Goal: Information Seeking & Learning: Check status

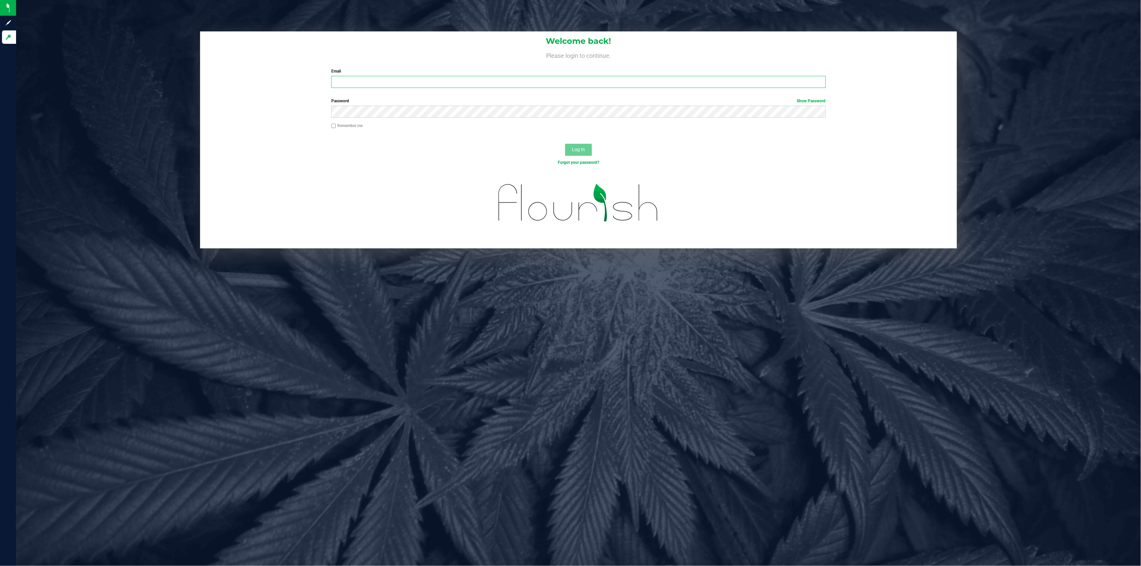
type input "mklug@botanicalsciences.com"
click at [334, 128] on input "Remember me" at bounding box center [333, 126] width 5 height 5
checkbox input "true"
click at [571, 148] on button "Log In" at bounding box center [578, 150] width 27 height 12
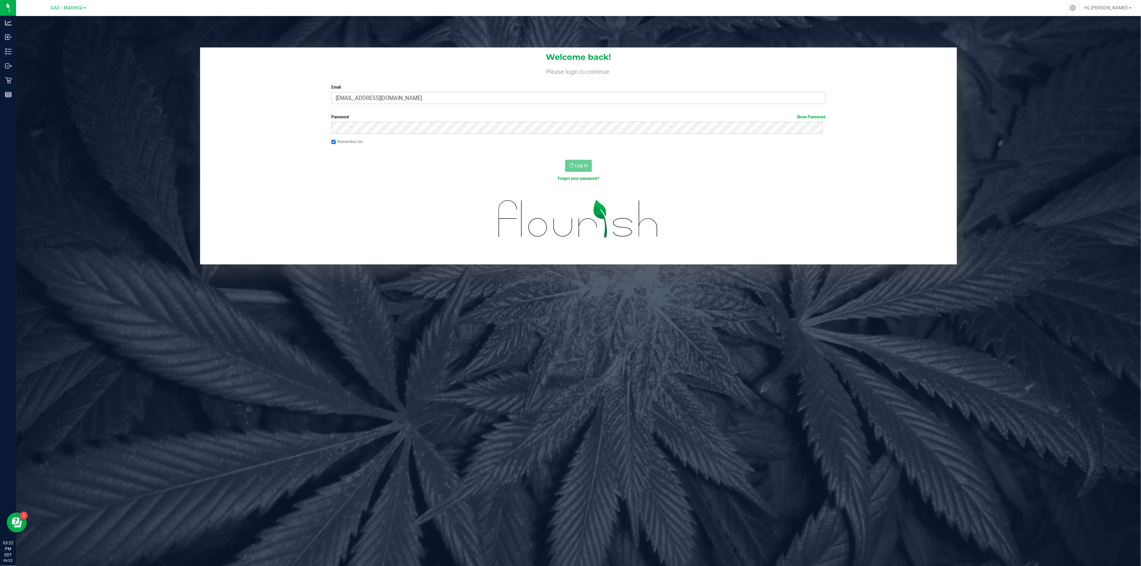
click at [0, 566] on nordpass-portal at bounding box center [0, 566] width 0 height 0
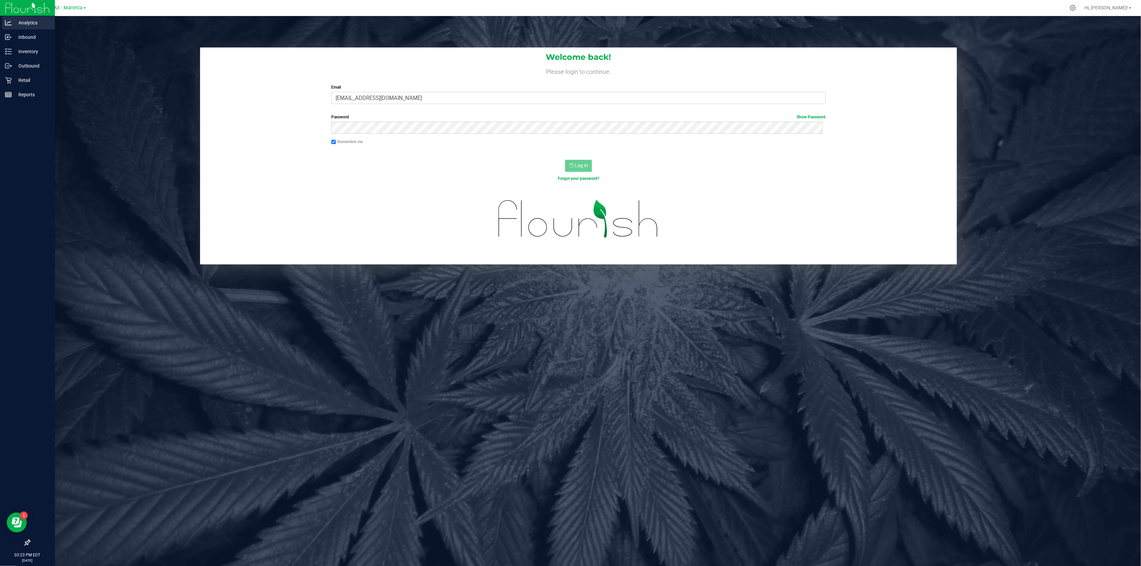
click at [16, 23] on p "Analytics" at bounding box center [32, 23] width 40 height 8
click at [27, 94] on p "Reports" at bounding box center [32, 95] width 40 height 8
click at [27, 22] on p "Analytics" at bounding box center [32, 23] width 40 height 8
click at [9, 34] on icon at bounding box center [8, 37] width 7 height 7
click at [29, 20] on p "Analytics" at bounding box center [32, 23] width 40 height 8
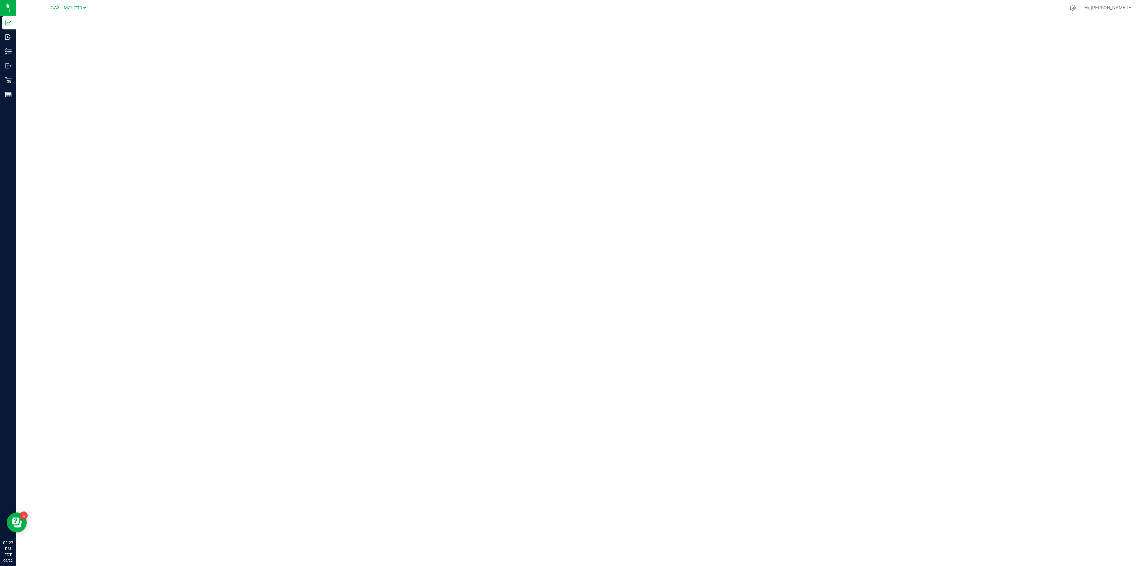
click at [74, 10] on span "GA3 - Marietta" at bounding box center [67, 8] width 32 height 6
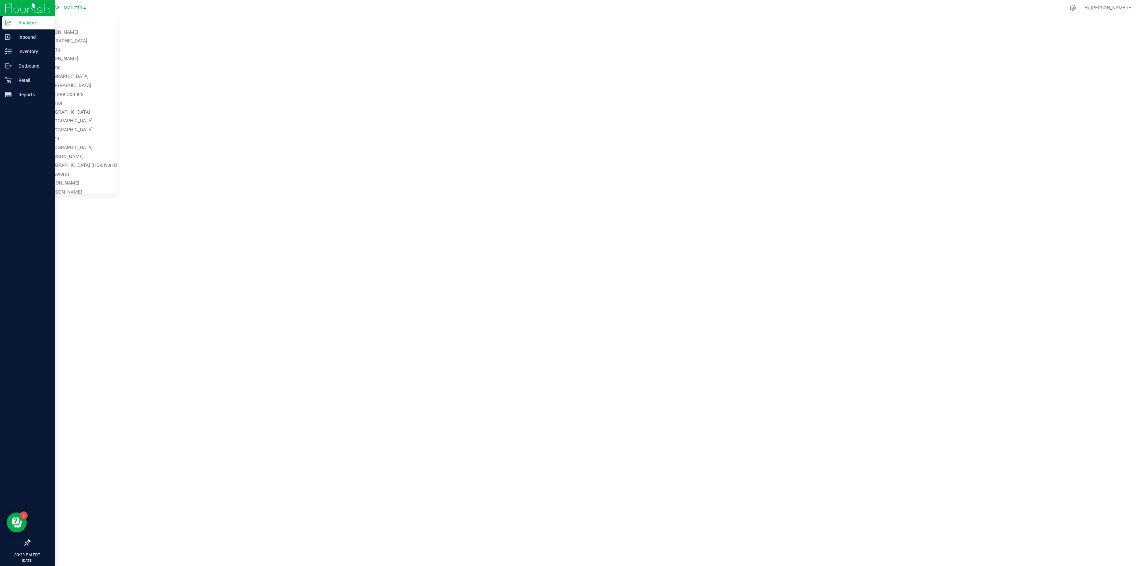
click at [17, 169] on div at bounding box center [27, 319] width 55 height 434
click at [29, 24] on p "Analytics" at bounding box center [32, 23] width 40 height 8
click at [32, 25] on p "Analytics" at bounding box center [32, 23] width 40 height 8
click at [8, 5] on img at bounding box center [27, 8] width 45 height 16
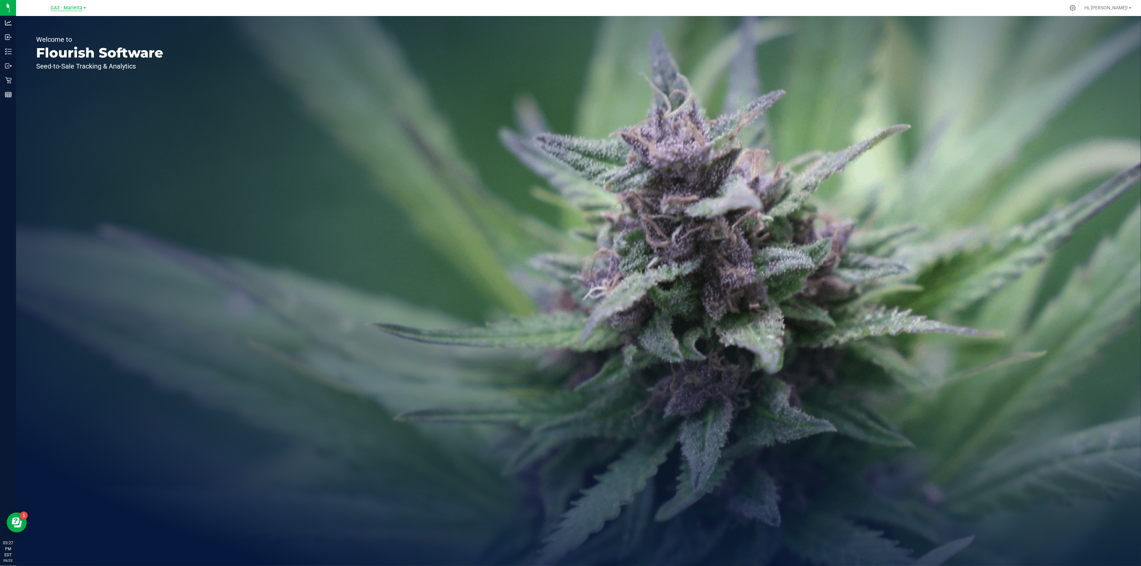
click at [81, 7] on span "GA3 - Marietta" at bounding box center [67, 8] width 32 height 6
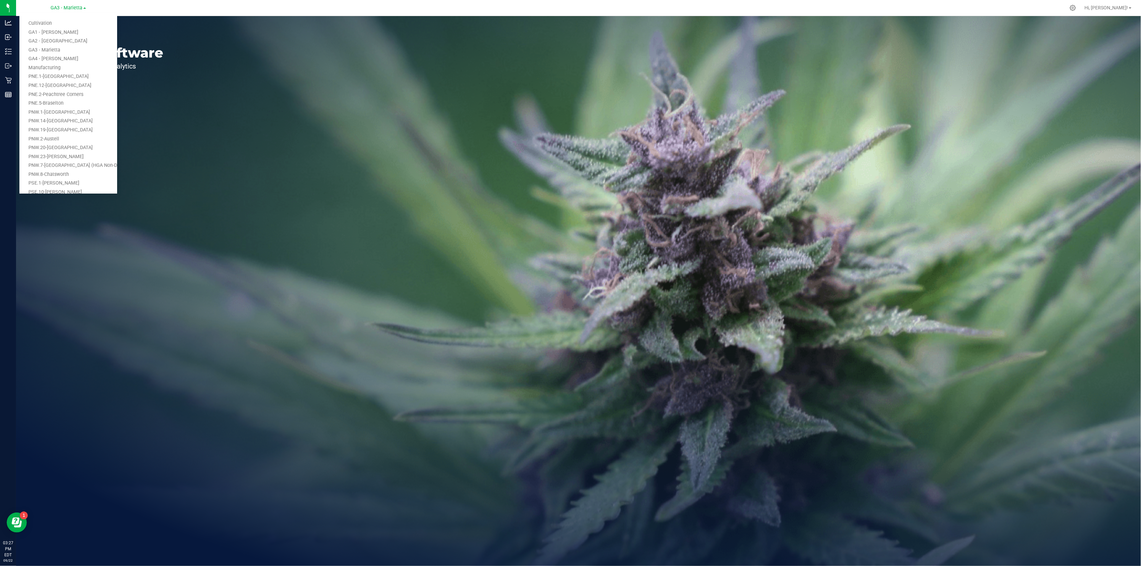
click at [367, 56] on div "Welcome to Flourish Software Seed-to-Sale Tracking & Analytics" at bounding box center [578, 291] width 1125 height 550
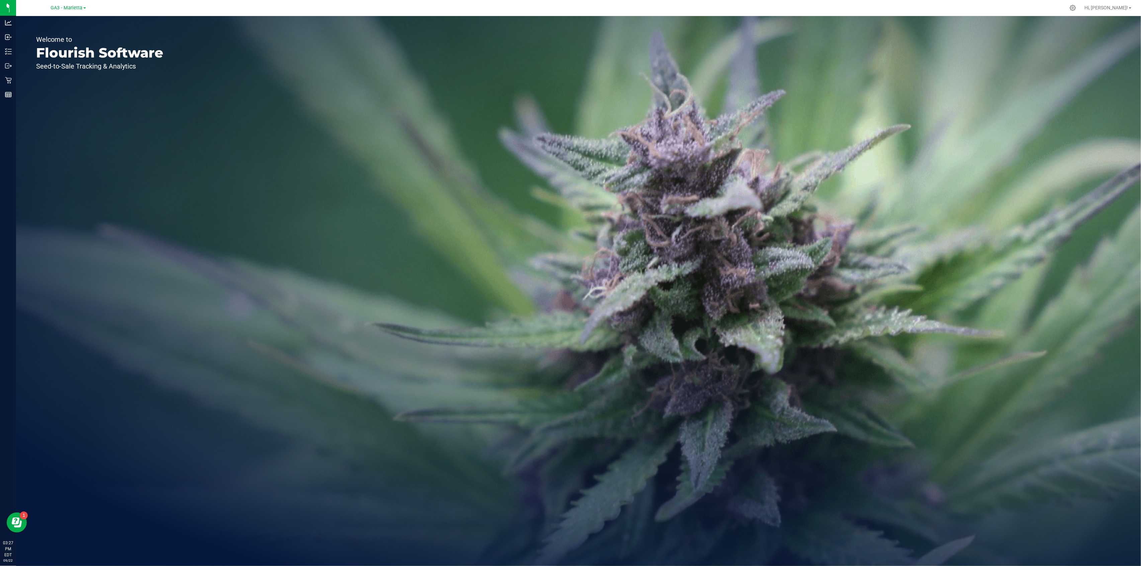
click at [77, 4] on link "GA3 - Marietta" at bounding box center [68, 7] width 35 height 6
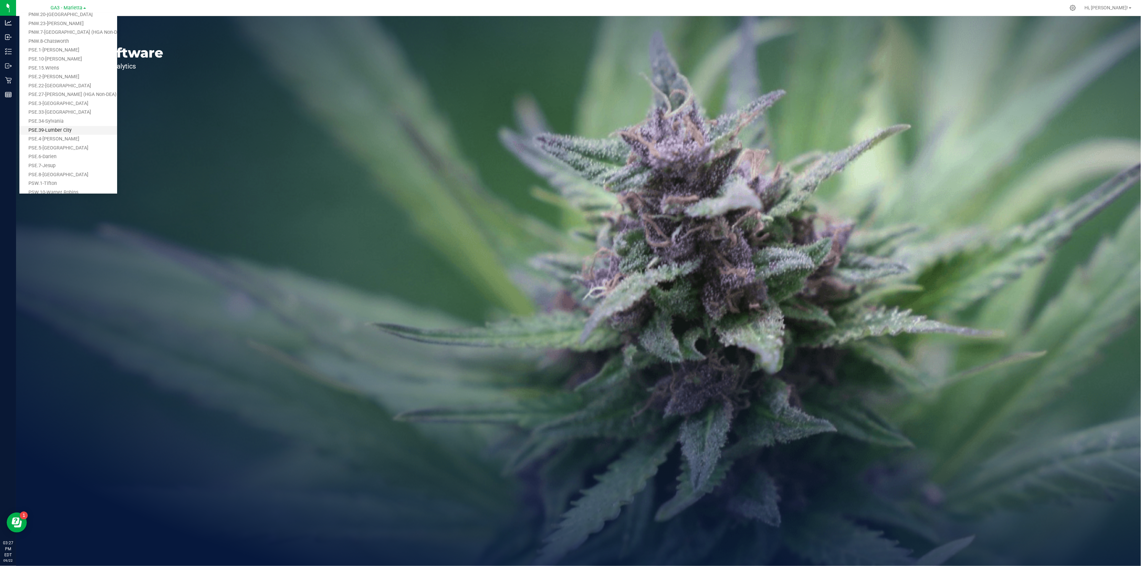
scroll to position [124, 0]
click at [86, 43] on link "PNW.7-[GEOGRAPHIC_DATA] (HGA Non-DEA)" at bounding box center [68, 41] width 98 height 9
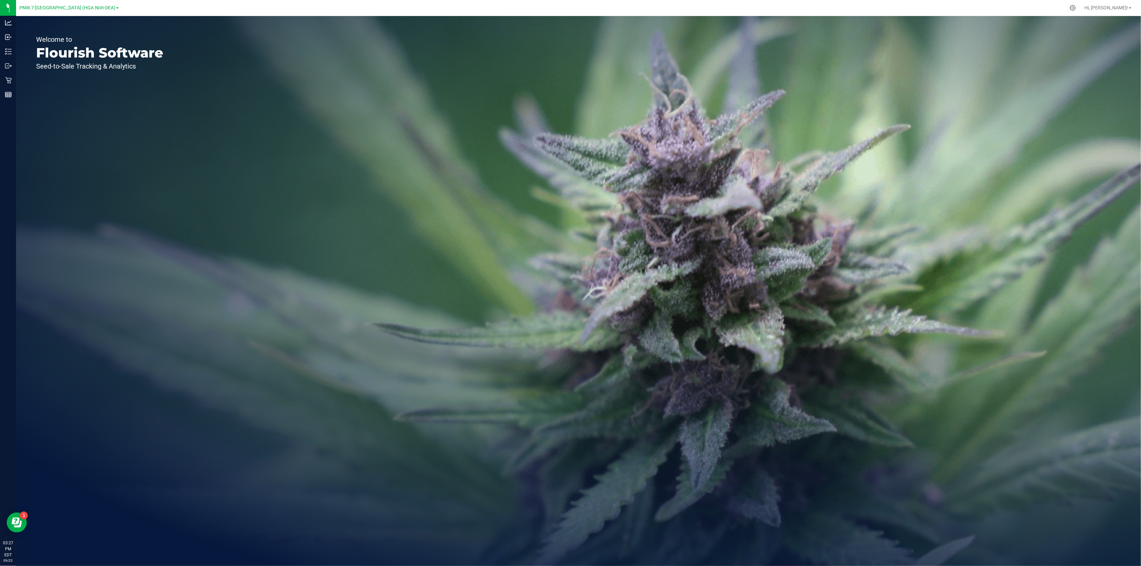
click at [428, 104] on div "Welcome to Flourish Software Seed-to-Sale Tracking & Analytics" at bounding box center [578, 291] width 1125 height 550
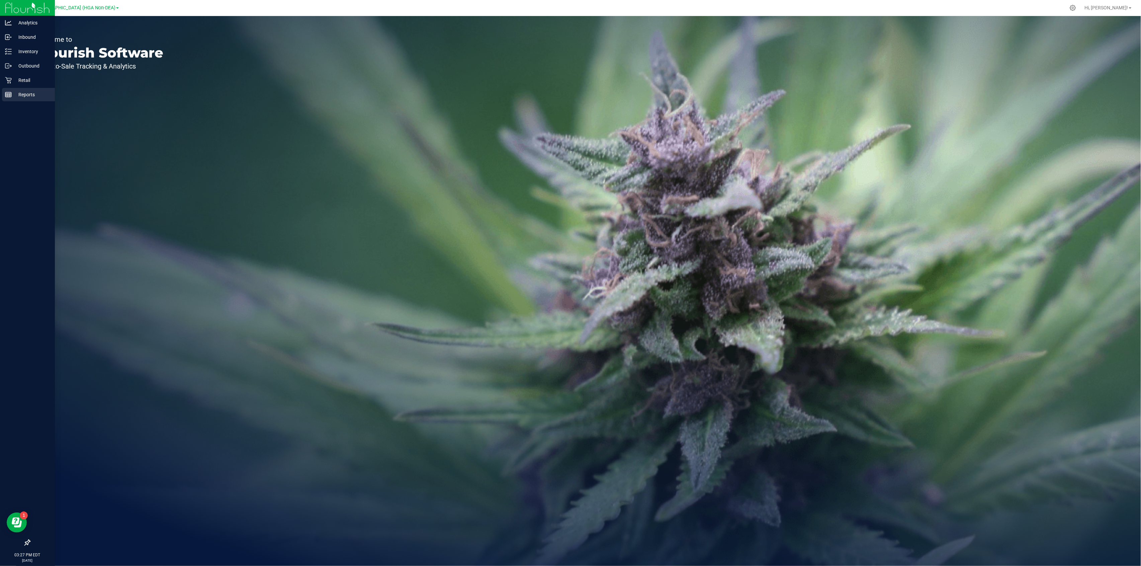
click at [34, 94] on p "Reports" at bounding box center [32, 95] width 40 height 8
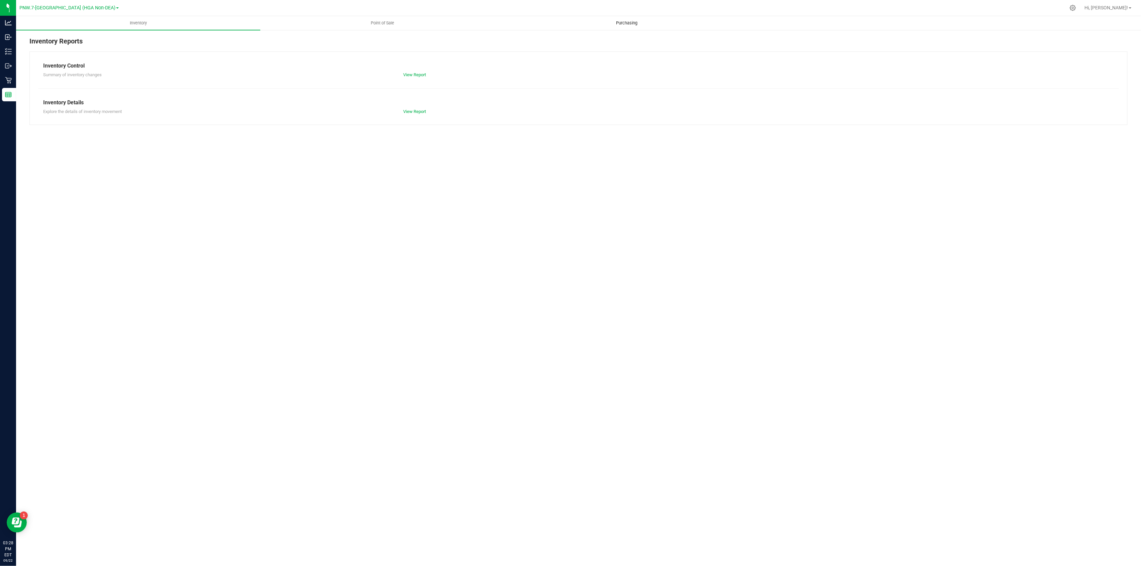
click at [626, 25] on span "Purchasing" at bounding box center [626, 23] width 39 height 6
click at [83, 8] on span "PNW.7-[GEOGRAPHIC_DATA] (HGA Non-DEA)" at bounding box center [67, 8] width 96 height 6
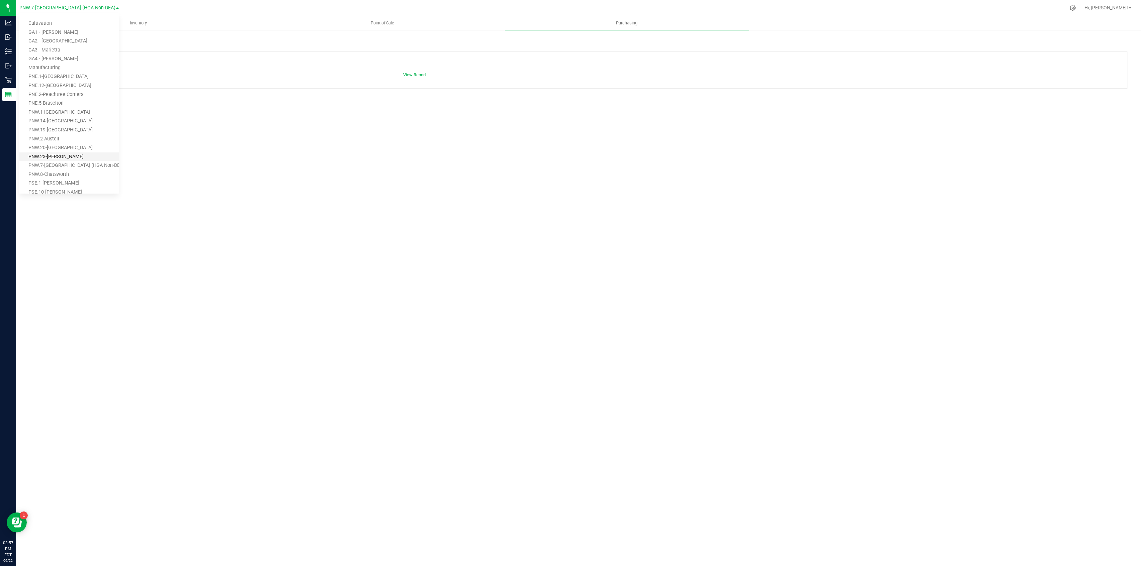
click at [74, 153] on link "PNW.23-[PERSON_NAME]" at bounding box center [68, 157] width 99 height 9
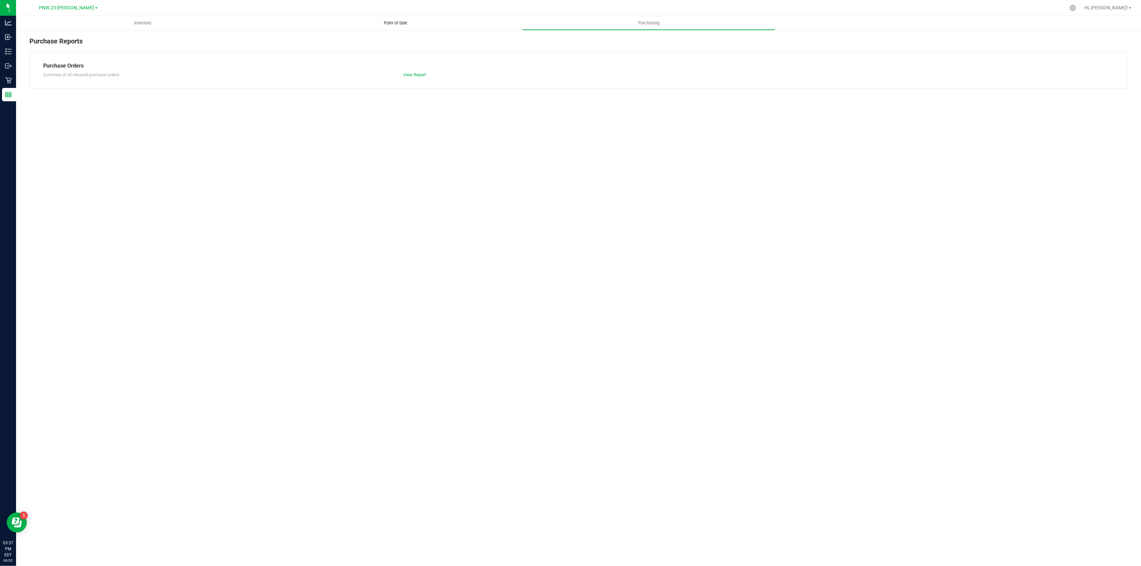
click at [392, 23] on span "Point of Sale" at bounding box center [395, 23] width 41 height 6
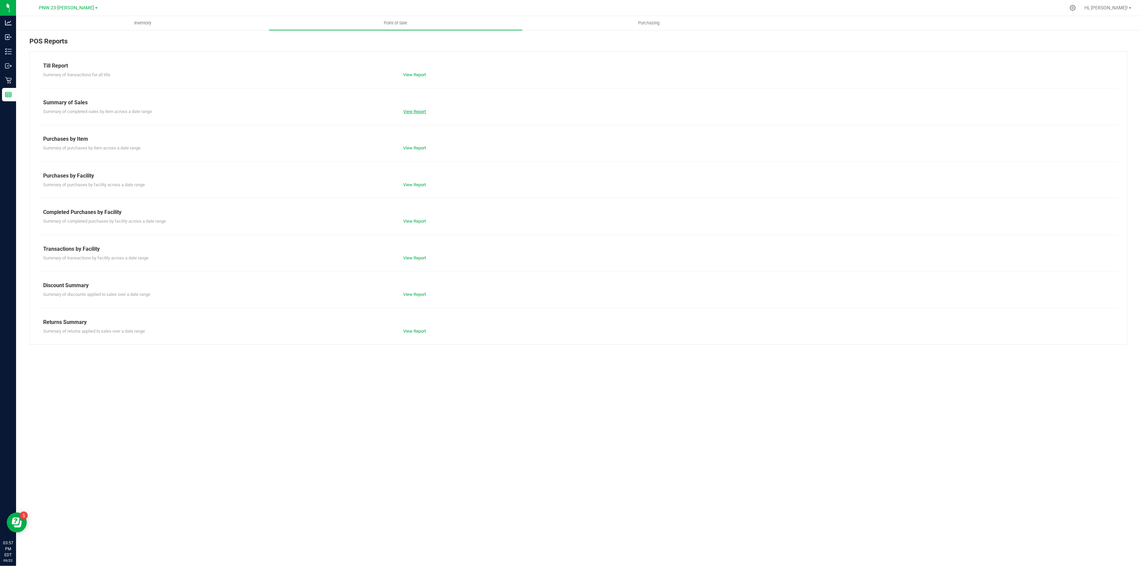
click at [422, 111] on link "View Report" at bounding box center [414, 111] width 23 height 5
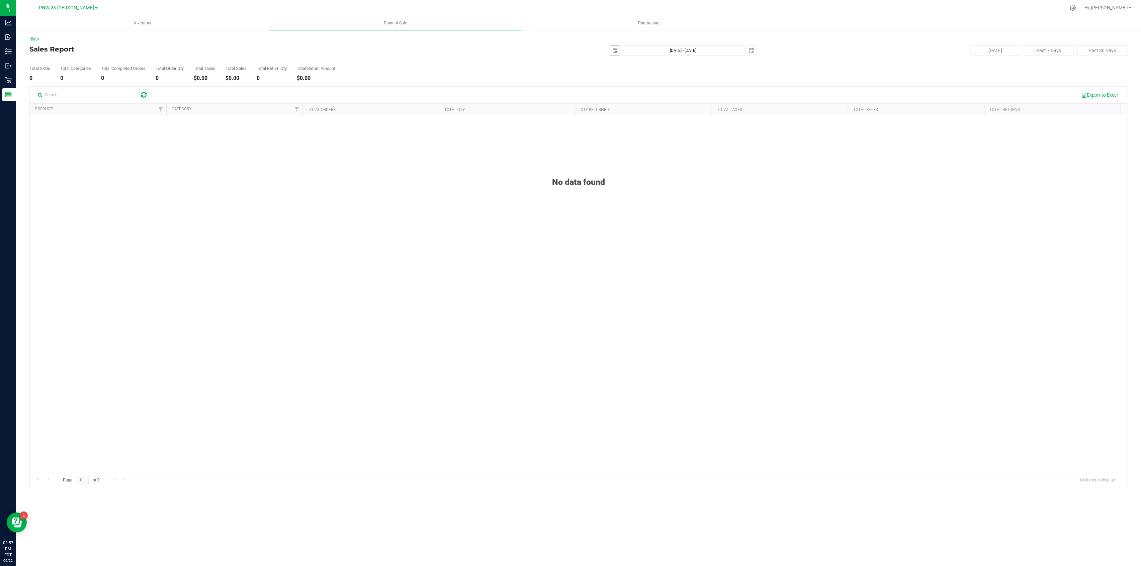
click at [615, 51] on span "select" at bounding box center [614, 50] width 5 height 5
click at [617, 62] on link "[DATE]" at bounding box center [646, 64] width 72 height 10
click at [617, 62] on link "2025" at bounding box center [646, 64] width 72 height 10
click at [659, 106] on link "2025" at bounding box center [653, 101] width 17 height 17
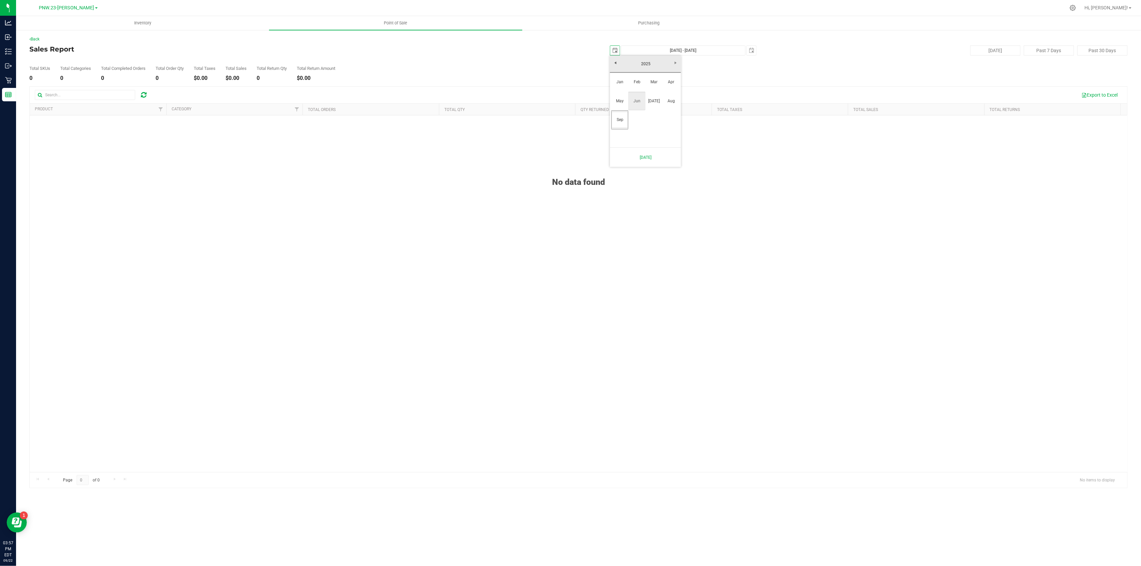
click at [639, 102] on link "Jun" at bounding box center [636, 101] width 17 height 17
click at [615, 84] on link "1" at bounding box center [616, 88] width 10 height 10
type input "[DATE]"
click at [761, 49] on div "[DATE] Past 7 Days Past 30 Days" at bounding box center [946, 51] width 371 height 10
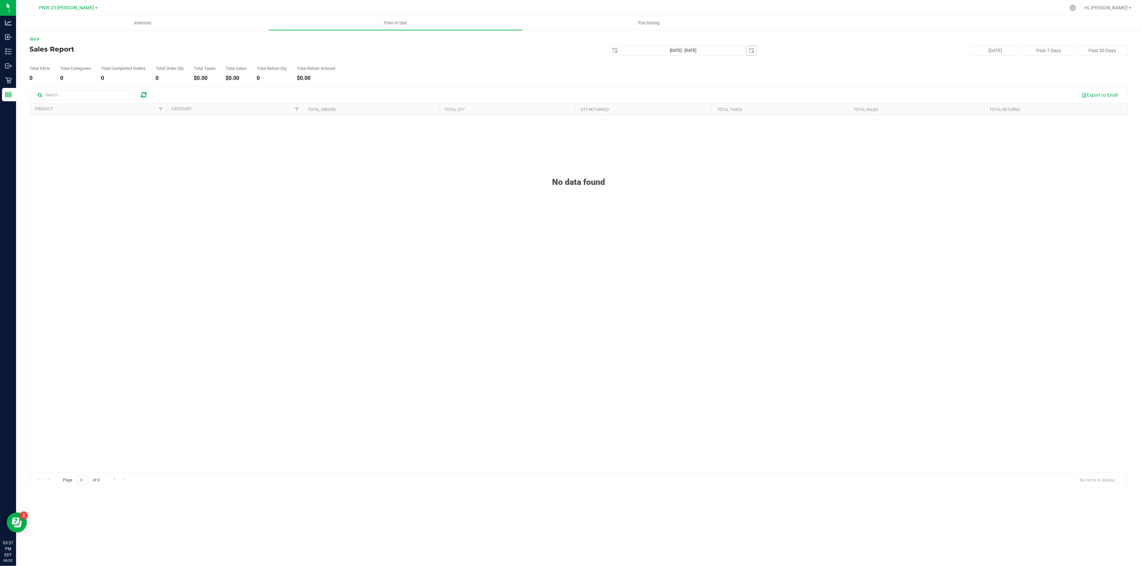
click at [756, 51] on span "[DATE]" at bounding box center [751, 51] width 10 height 10
click at [753, 52] on span "select" at bounding box center [751, 50] width 5 height 5
click at [755, 63] on link "[DATE]" at bounding box center [782, 64] width 72 height 10
click at [755, 63] on link "2025" at bounding box center [782, 64] width 72 height 10
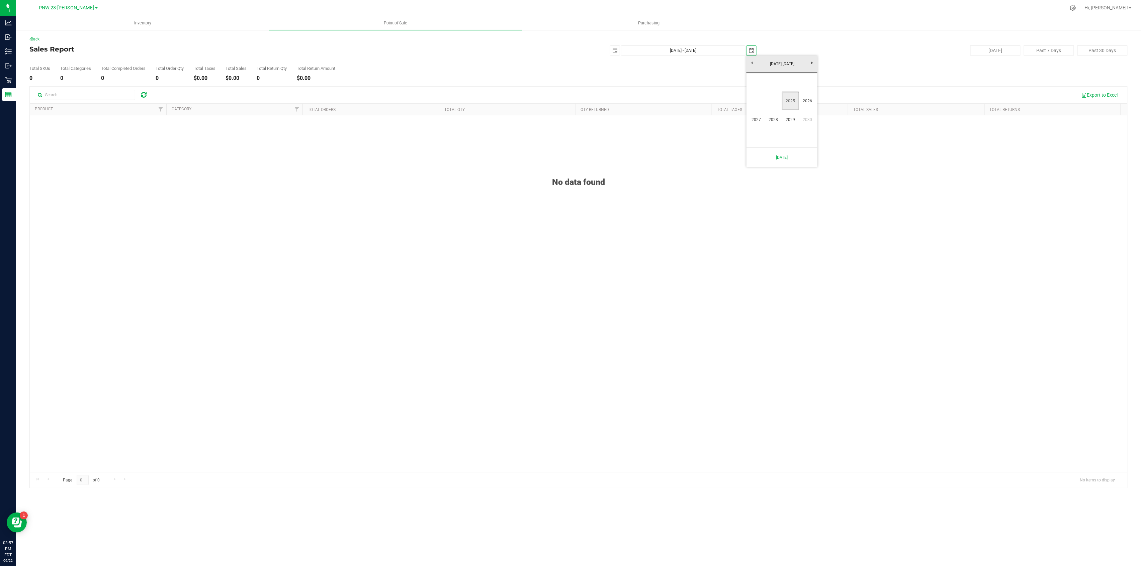
click at [791, 104] on link "2025" at bounding box center [790, 101] width 17 height 17
click at [775, 101] on link "Jun" at bounding box center [773, 101] width 17 height 17
click at [762, 126] on link "30" at bounding box center [763, 129] width 10 height 10
type input "[DATE] - [DATE]"
type input "[DATE]"
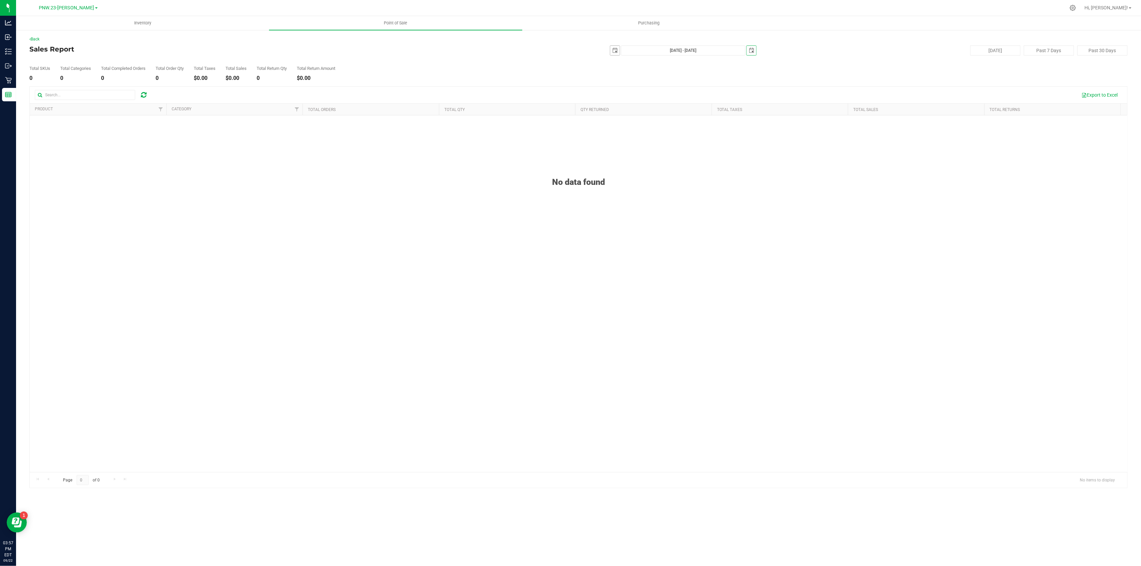
click at [612, 53] on span "select" at bounding box center [614, 50] width 5 height 5
click at [615, 66] on link "[DATE]" at bounding box center [646, 64] width 72 height 10
click at [636, 106] on link "Jun" at bounding box center [636, 101] width 17 height 17
click at [614, 63] on link "[DATE]" at bounding box center [646, 64] width 72 height 10
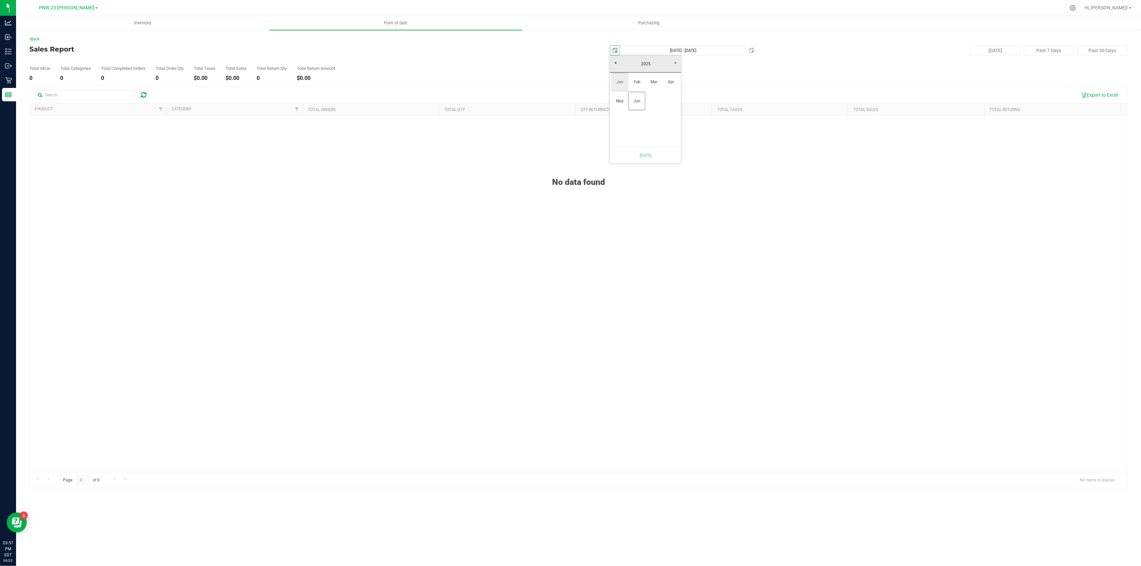
click at [621, 83] on link "Jan" at bounding box center [619, 82] width 17 height 17
click at [645, 88] on link "1" at bounding box center [646, 88] width 10 height 10
type input "[DATE] - [DATE]"
type input "[DATE]"
click at [751, 54] on span "select" at bounding box center [751, 50] width 9 height 9
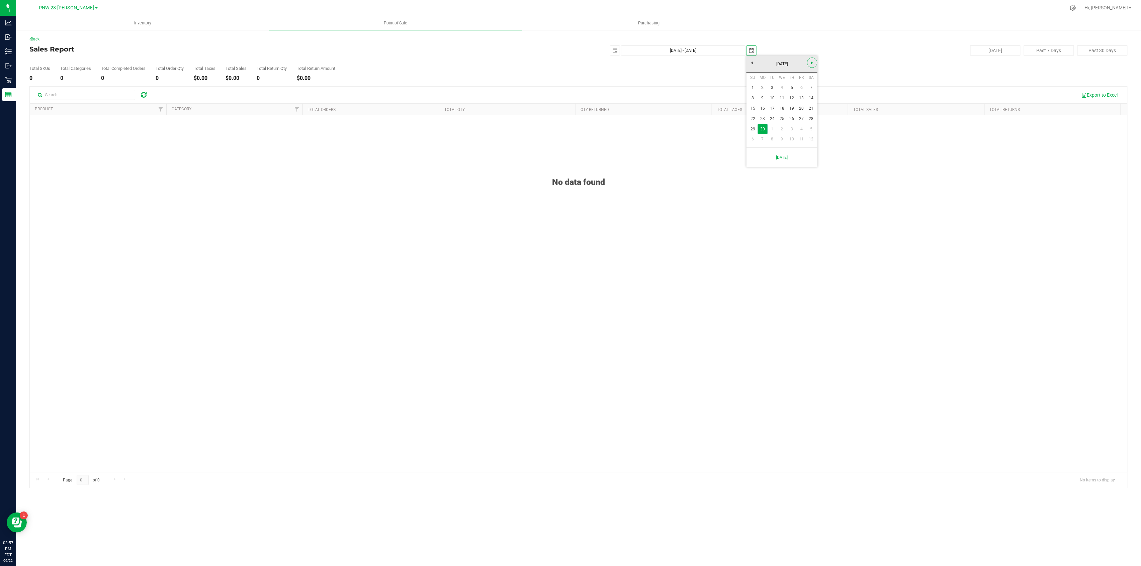
click at [812, 65] on span "Next" at bounding box center [812, 62] width 5 height 5
click at [794, 127] on link "31" at bounding box center [792, 129] width 10 height 10
type input "[DATE] - [DATE]"
type input "[DATE]"
click at [754, 54] on span "select" at bounding box center [751, 50] width 9 height 9
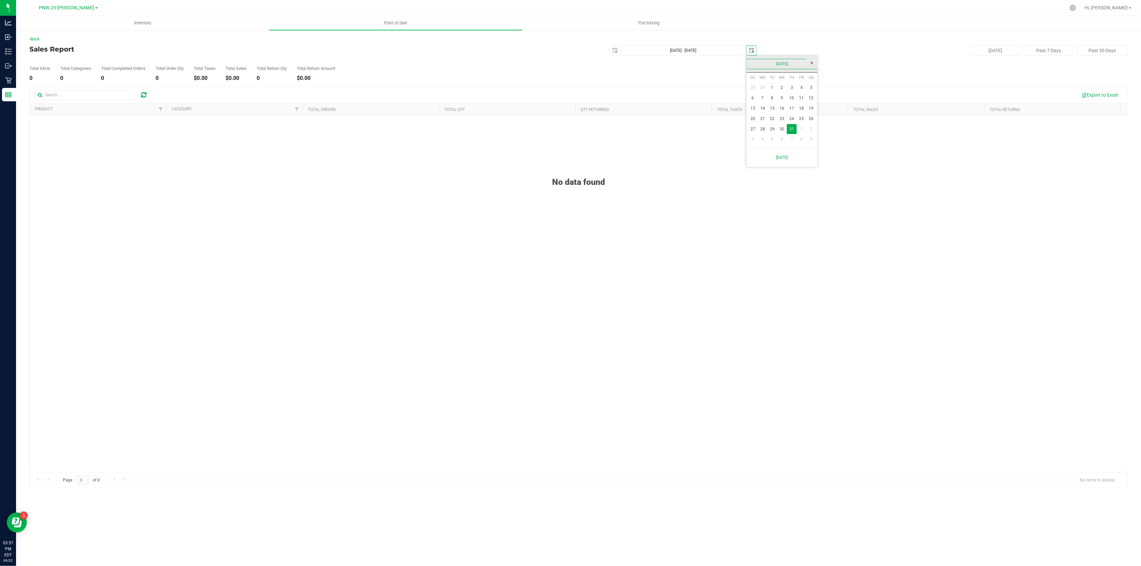
click at [812, 66] on link "Next" at bounding box center [812, 63] width 10 height 10
click at [752, 137] on link "31" at bounding box center [753, 139] width 10 height 10
type input "[DATE] - [DATE]"
type input "[DATE]"
click at [83, 8] on span "PNW.23-[PERSON_NAME]" at bounding box center [66, 8] width 55 height 6
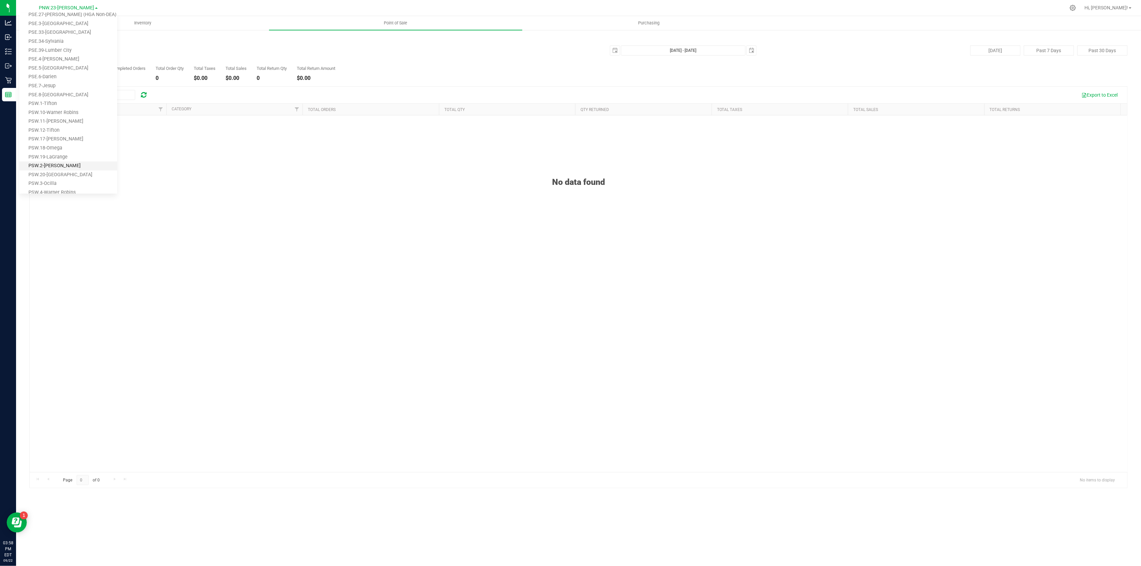
scroll to position [169, 0]
click at [62, 141] on link "PSE.8-[GEOGRAPHIC_DATA]" at bounding box center [68, 139] width 98 height 9
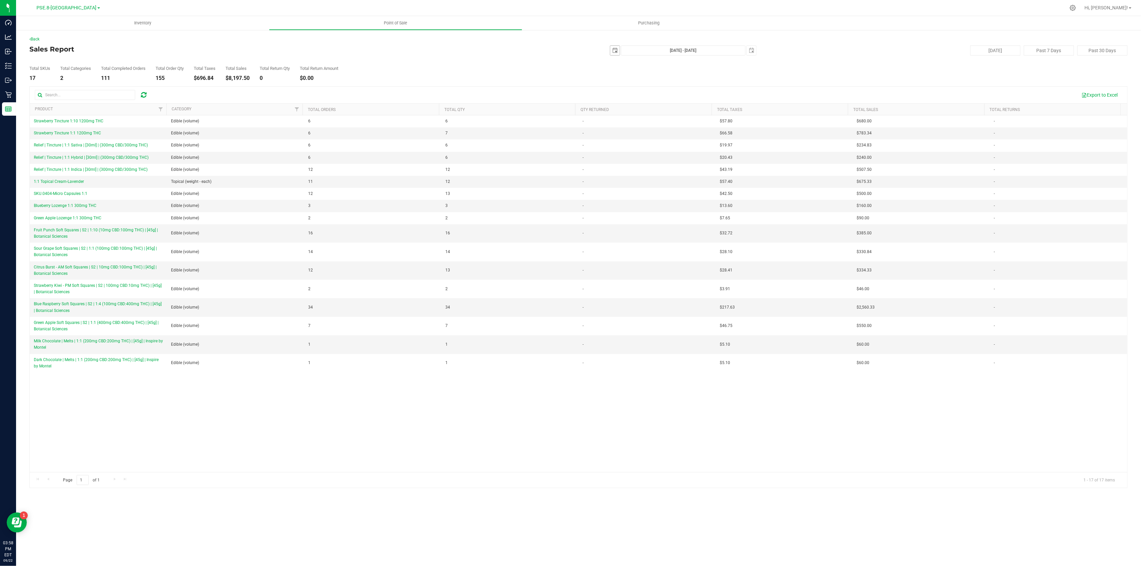
click at [616, 53] on span "select" at bounding box center [614, 50] width 5 height 5
click at [675, 65] on span "Next" at bounding box center [675, 62] width 5 height 5
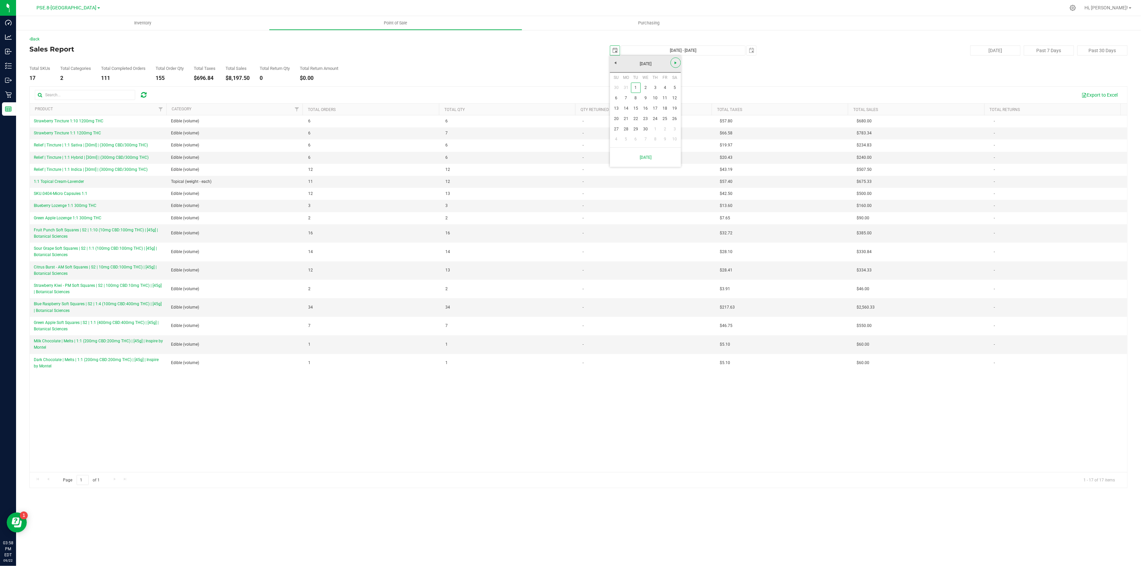
click at [675, 65] on span "Next" at bounding box center [675, 62] width 5 height 5
click at [663, 86] on link "1" at bounding box center [665, 88] width 10 height 10
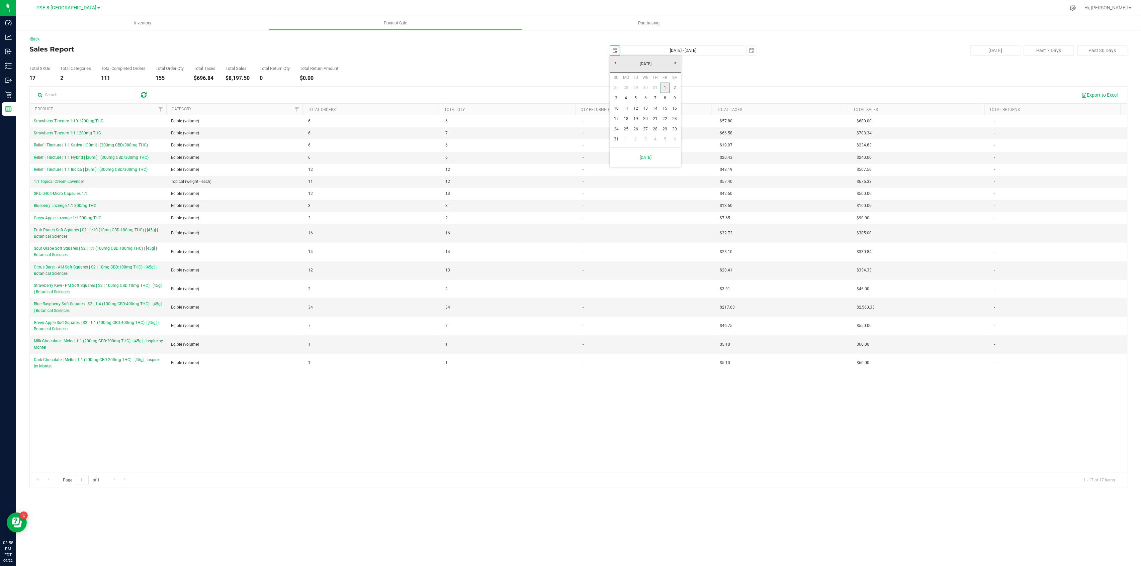
type input "[DATE]"
type input "[DATE] - [DATE]"
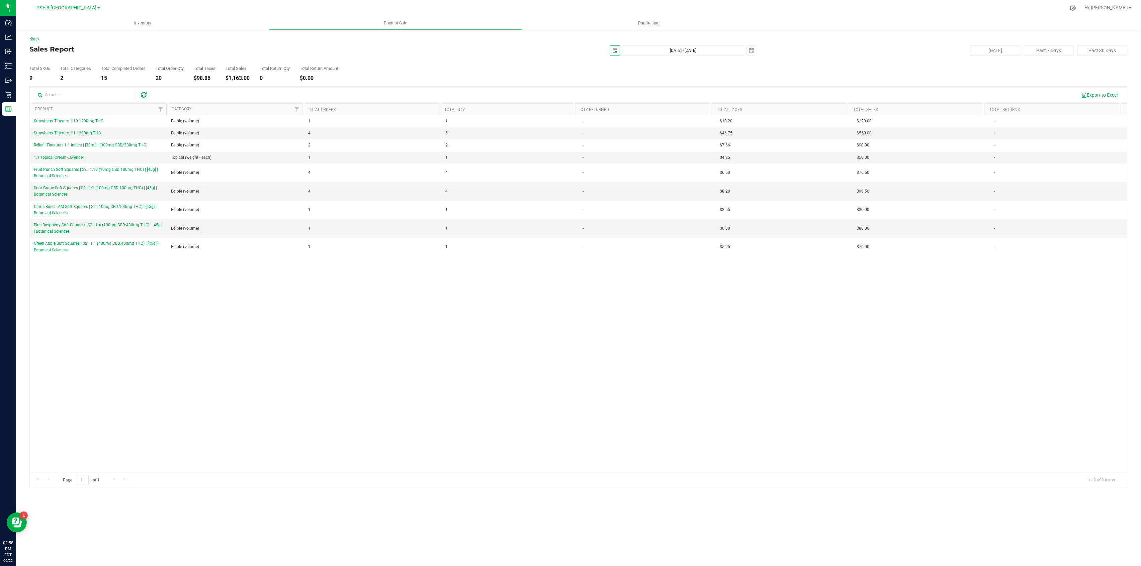
click at [617, 50] on span "select" at bounding box center [614, 50] width 5 height 5
click at [636, 130] on link "26" at bounding box center [636, 129] width 10 height 10
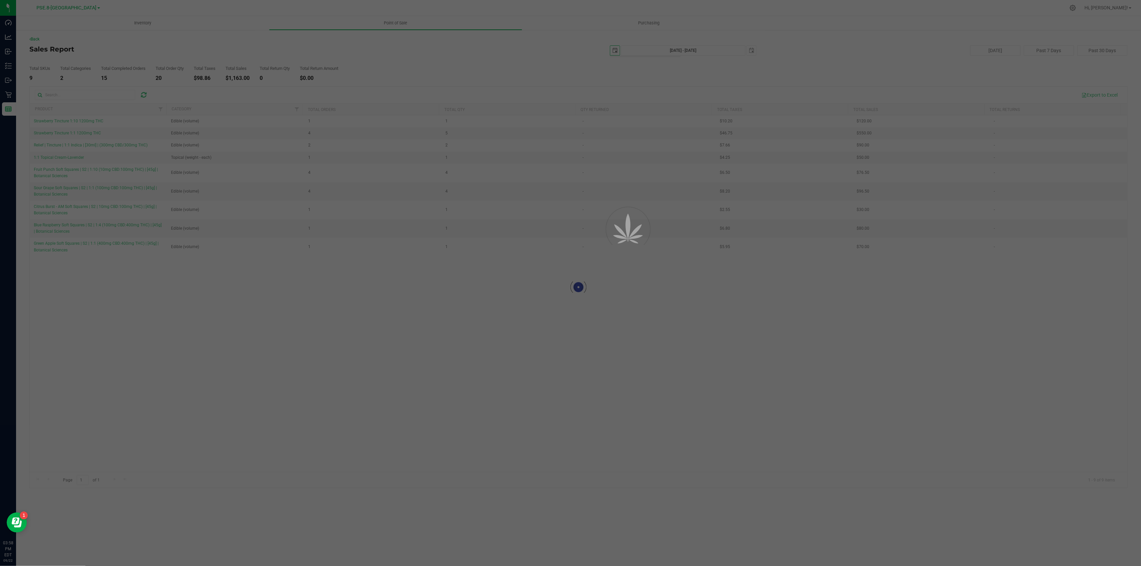
type input "[DATE]"
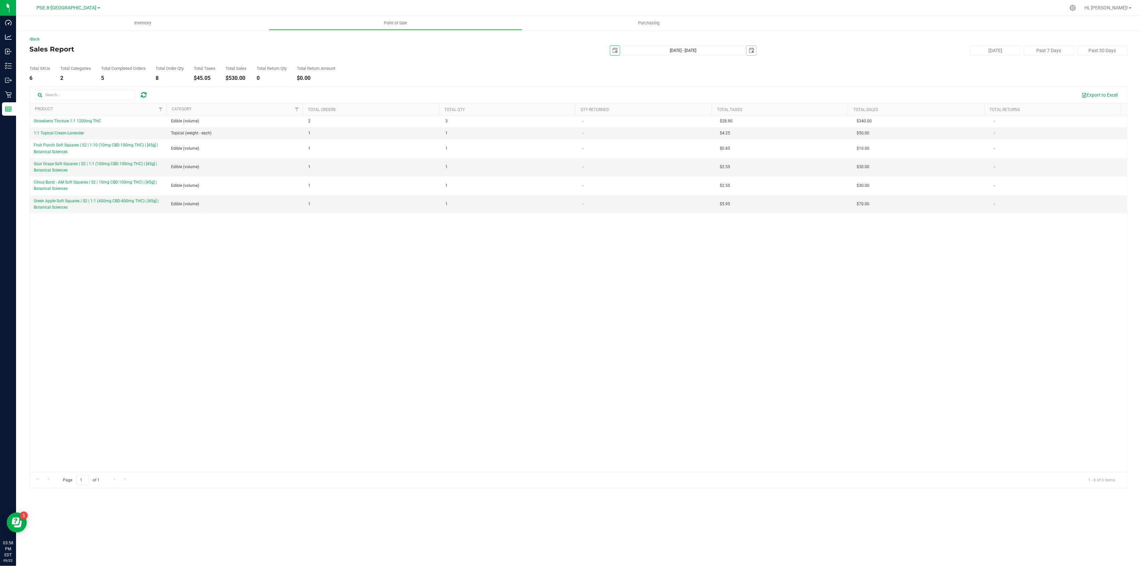
click at [749, 50] on span "select" at bounding box center [751, 50] width 5 height 5
click at [778, 126] on link "27" at bounding box center [782, 127] width 10 height 10
type input "[DATE] - [DATE]"
type input "[DATE]"
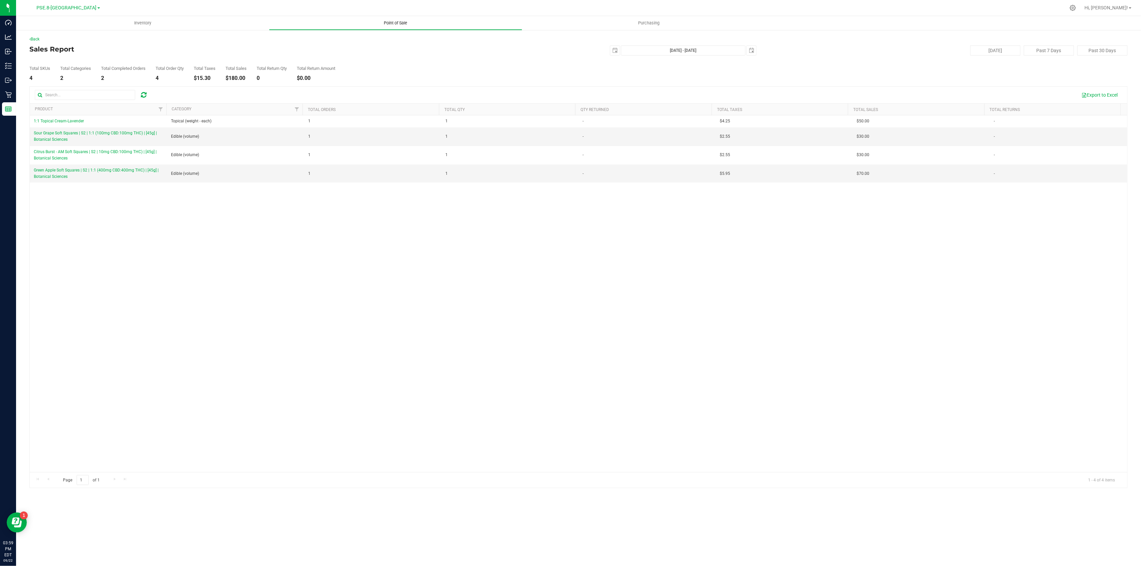
click at [395, 20] on span "Point of Sale" at bounding box center [395, 23] width 41 height 6
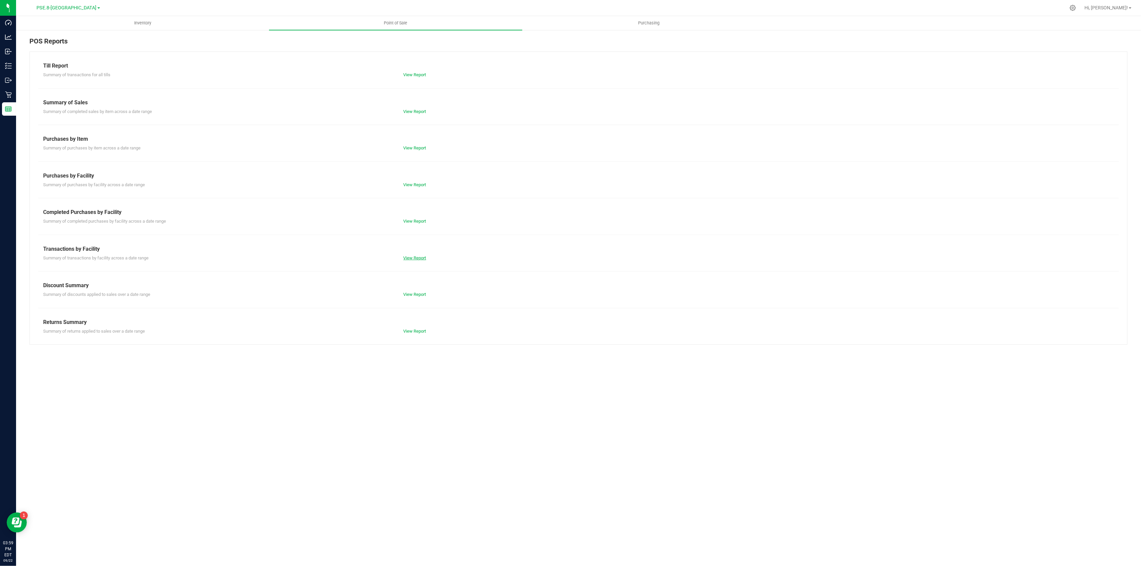
click at [408, 258] on link "View Report" at bounding box center [414, 258] width 23 height 5
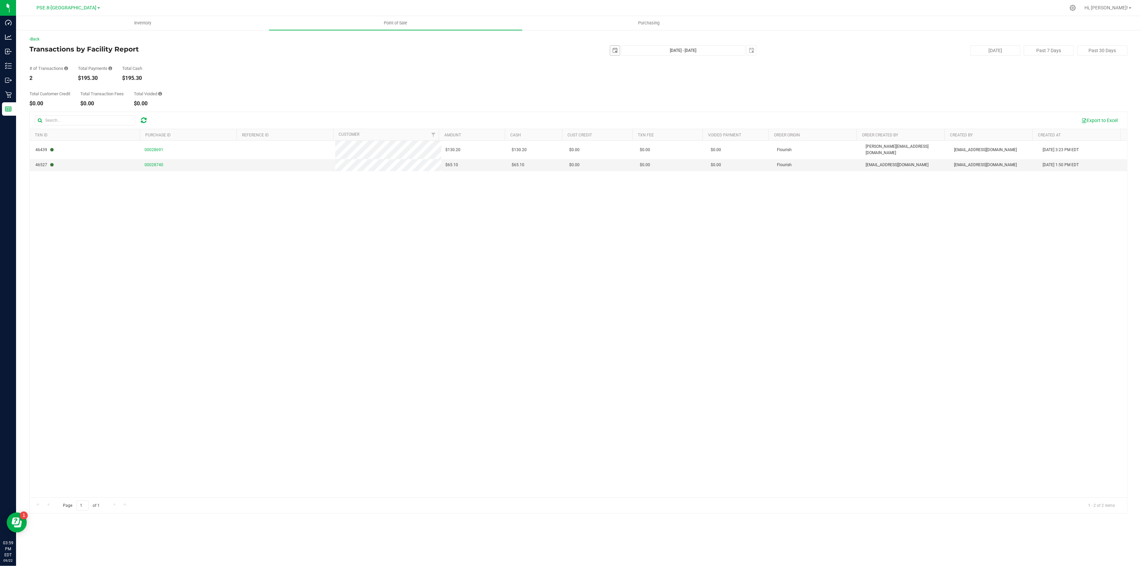
click at [616, 51] on span "select" at bounding box center [614, 50] width 5 height 5
click at [751, 53] on span "select" at bounding box center [751, 50] width 5 height 5
click at [800, 126] on link "29" at bounding box center [802, 127] width 10 height 10
type input "[DATE] - [DATE]"
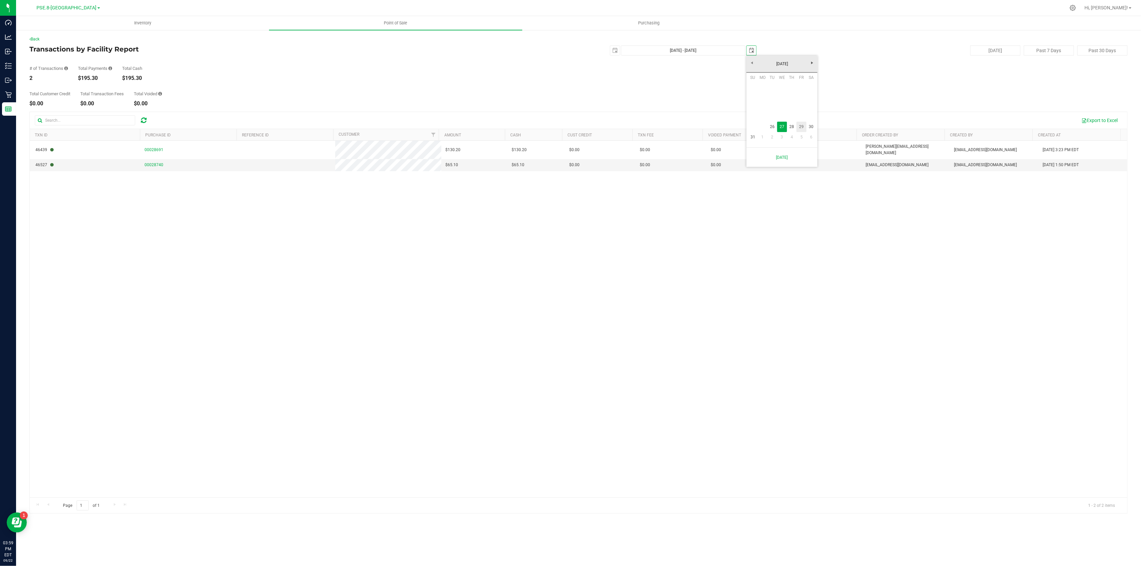
type input "[DATE]"
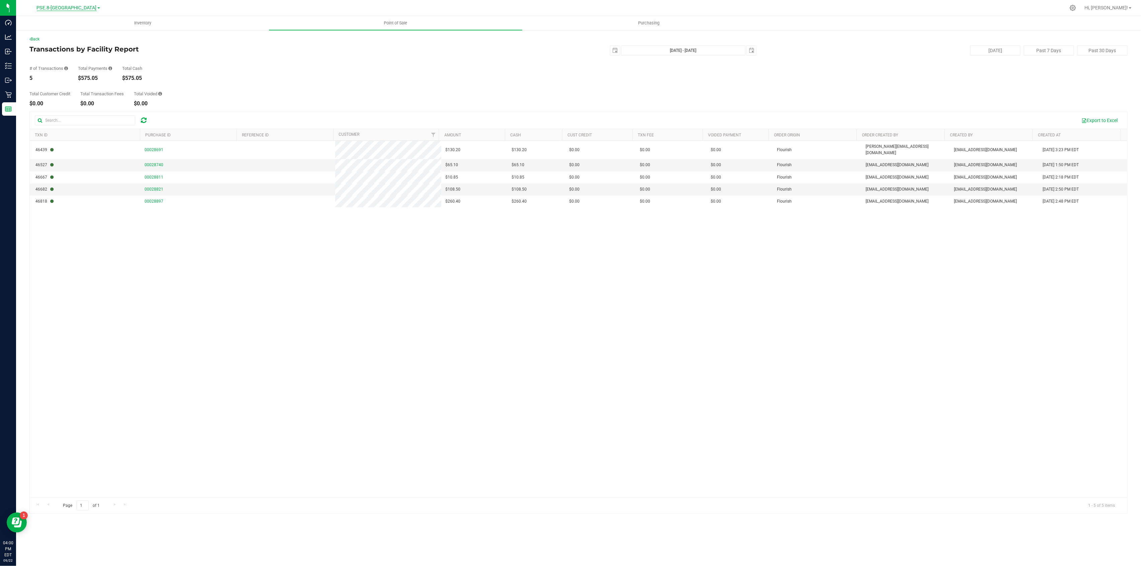
click at [79, 7] on span "PSE.8-[GEOGRAPHIC_DATA]" at bounding box center [67, 8] width 60 height 6
click at [52, 158] on link "PSW.5-[GEOGRAPHIC_DATA]" at bounding box center [68, 157] width 98 height 9
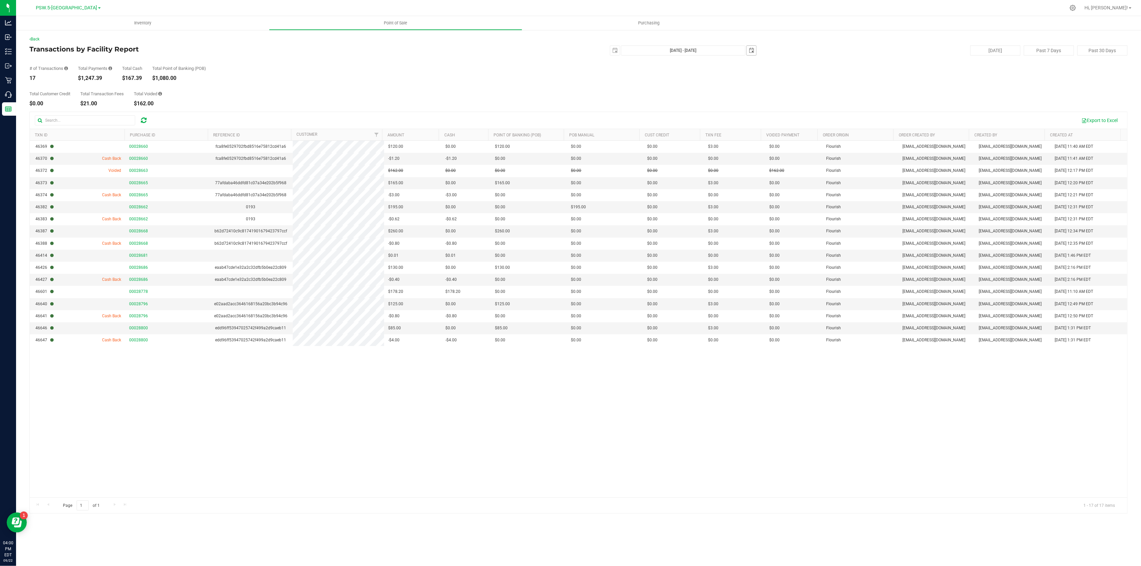
click at [752, 49] on span "select" at bounding box center [751, 50] width 5 height 5
click at [811, 62] on span "Next" at bounding box center [812, 62] width 5 height 5
click at [816, 61] on link "Next" at bounding box center [812, 63] width 10 height 10
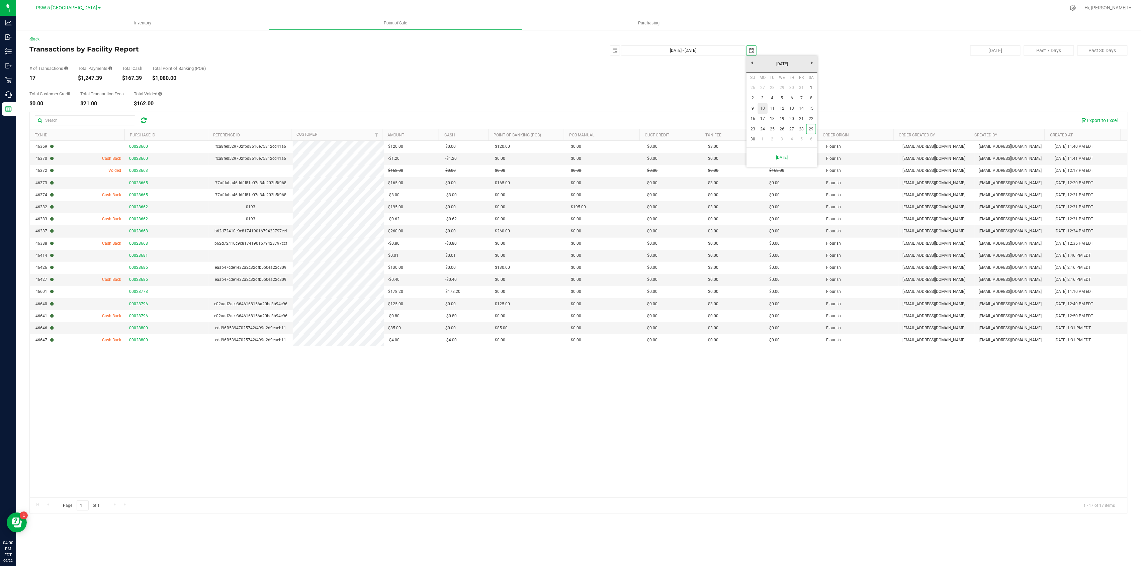
click at [764, 108] on link "10" at bounding box center [763, 108] width 10 height 10
type input "[DATE] - [DATE]"
type input "[DATE]"
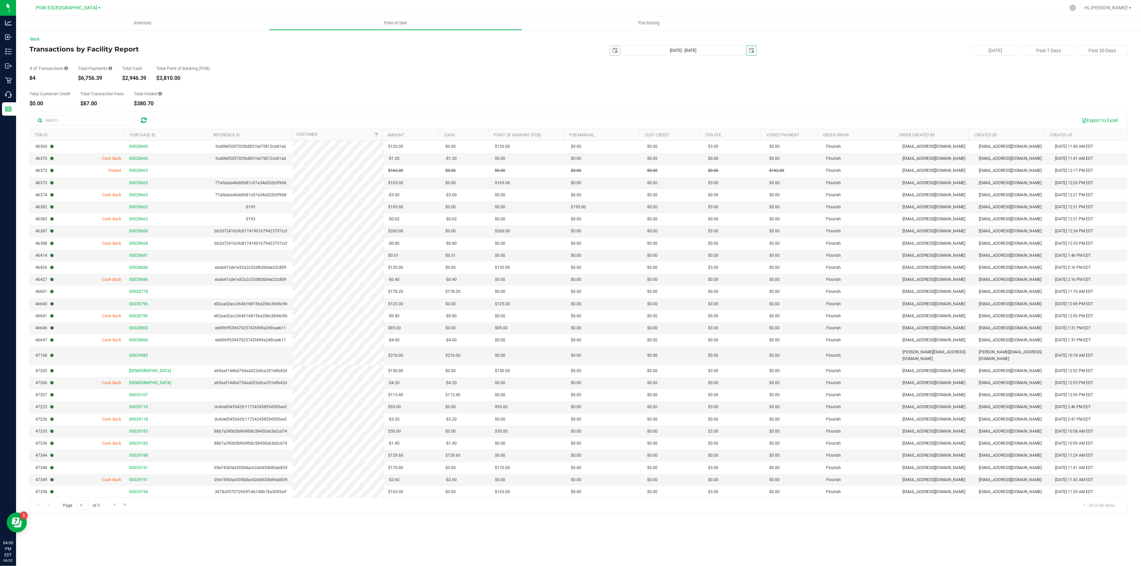
click at [616, 52] on span "select" at bounding box center [614, 50] width 5 height 5
click at [673, 62] on span "Next" at bounding box center [675, 62] width 5 height 5
click at [616, 49] on span "select" at bounding box center [614, 50] width 5 height 5
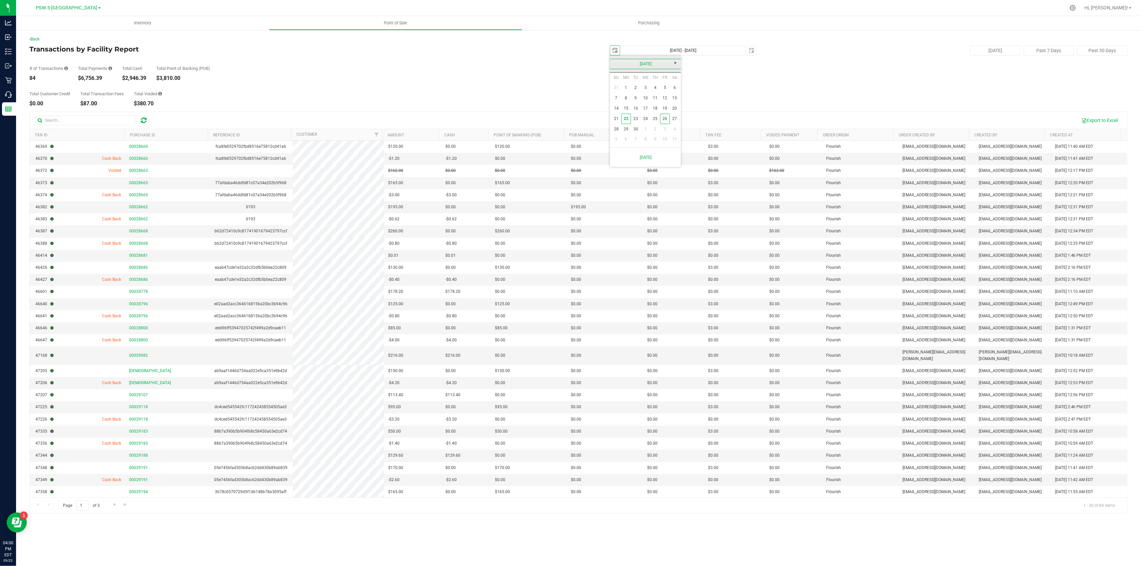
click at [617, 59] on link "[DATE]" at bounding box center [646, 64] width 72 height 10
click at [617, 59] on link "2025" at bounding box center [646, 64] width 72 height 10
click at [617, 59] on link "[DATE]-[DATE]" at bounding box center [646, 64] width 72 height 10
click at [675, 65] on div "[DATE]-[DATE]" at bounding box center [645, 64] width 74 height 17
click at [676, 64] on div "[DATE]-[DATE]" at bounding box center [645, 64] width 74 height 17
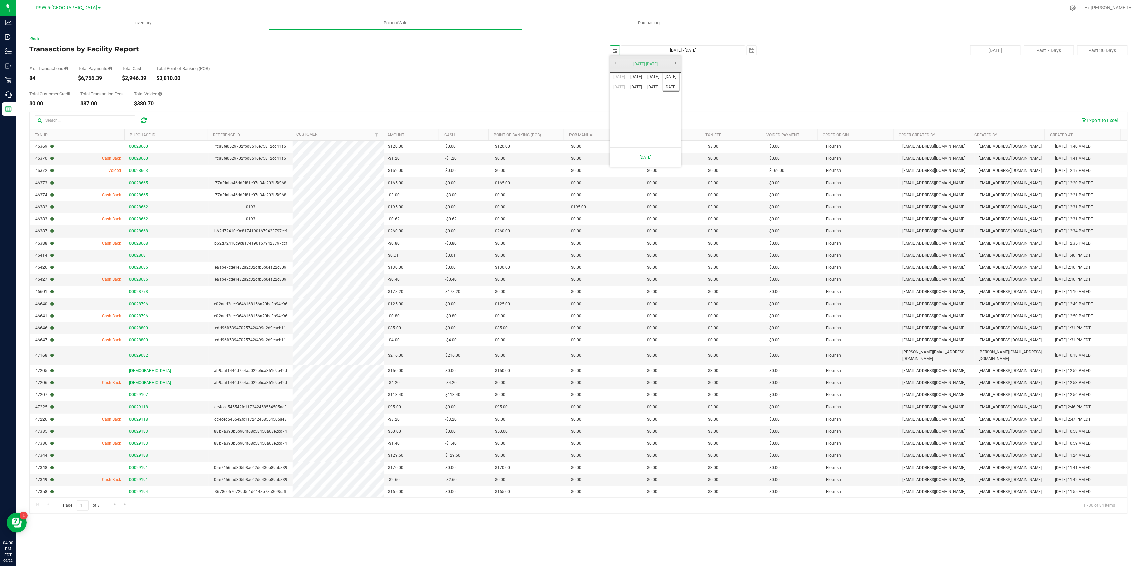
click at [649, 63] on div "[DATE]-[DATE]" at bounding box center [645, 64] width 74 height 17
click at [644, 65] on div "[DATE]-[DATE]" at bounding box center [645, 64] width 74 height 17
click at [794, 83] on div "Total Customer Credit $0.00 Total Transaction Fees $87.00 Total Voided $380.70" at bounding box center [578, 93] width 1098 height 25
click at [613, 52] on span "select" at bounding box center [614, 50] width 5 height 5
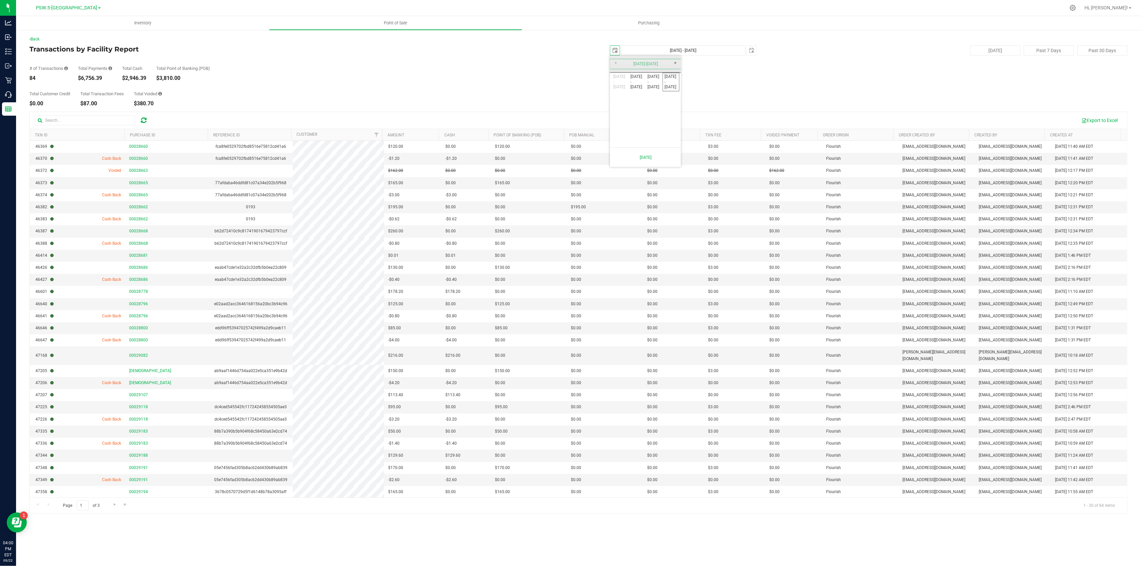
click at [675, 66] on div "[DATE]-[DATE]" at bounding box center [645, 64] width 74 height 17
click at [671, 63] on div "[DATE]-[DATE]" at bounding box center [645, 64] width 74 height 17
click at [675, 82] on link "[DATE] - [DATE]" at bounding box center [670, 82] width 17 height 17
click at [638, 101] on link "2024" at bounding box center [636, 101] width 17 height 17
click at [655, 126] on link "Nov" at bounding box center [653, 119] width 17 height 17
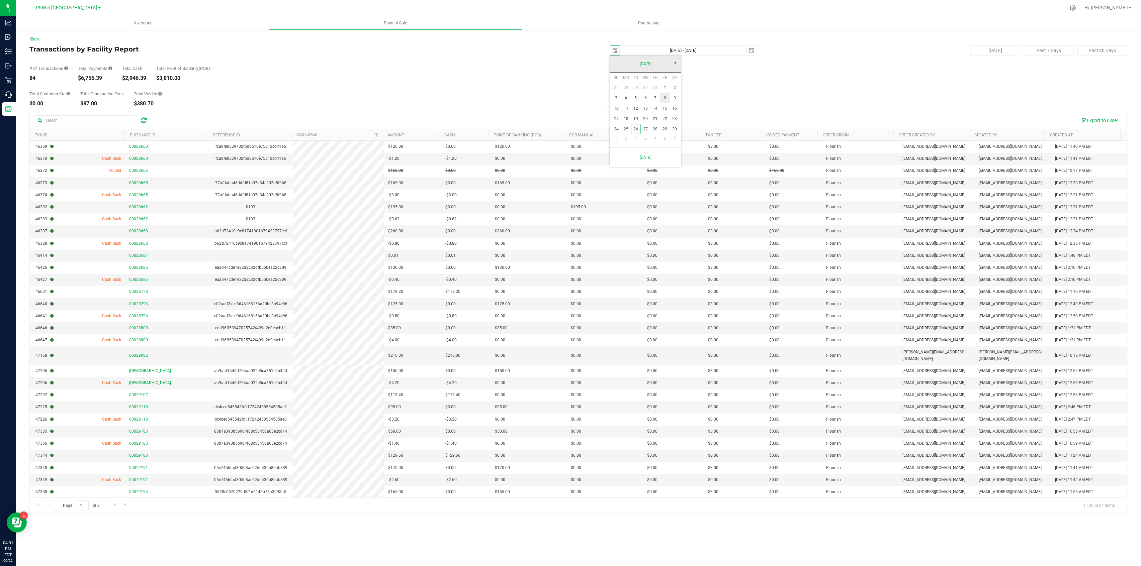
click at [663, 99] on link "8" at bounding box center [665, 98] width 10 height 10
type input "[DATE] - [DATE]"
type input "[DATE]"
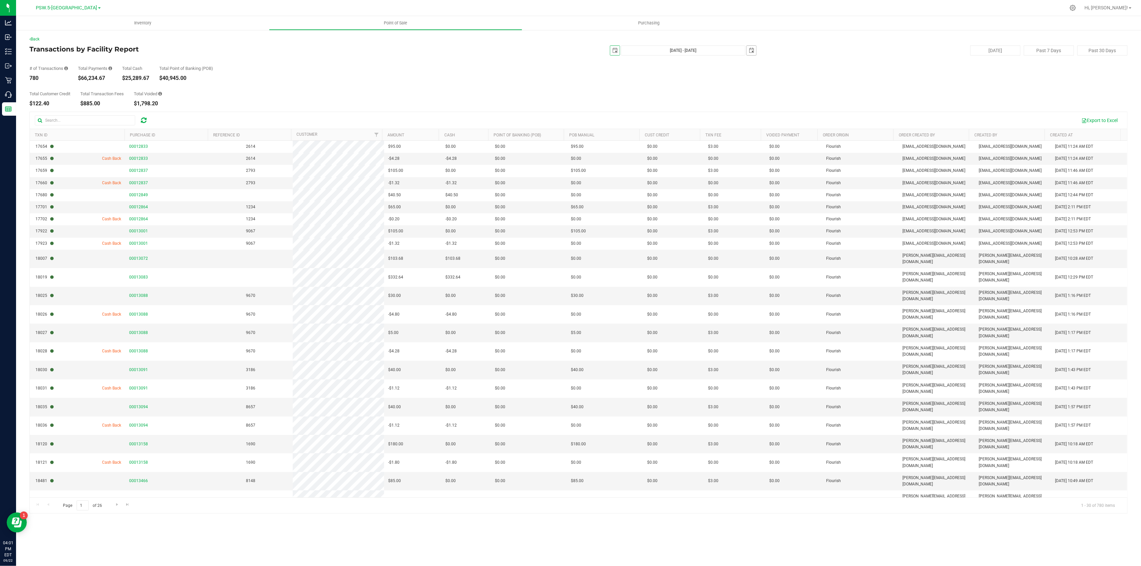
click at [749, 52] on span "select" at bounding box center [751, 50] width 5 height 5
click at [765, 62] on link "[DATE]" at bounding box center [782, 64] width 72 height 10
click at [752, 66] on link "2025" at bounding box center [782, 64] width 72 height 10
click at [772, 102] on link "2024" at bounding box center [773, 101] width 17 height 17
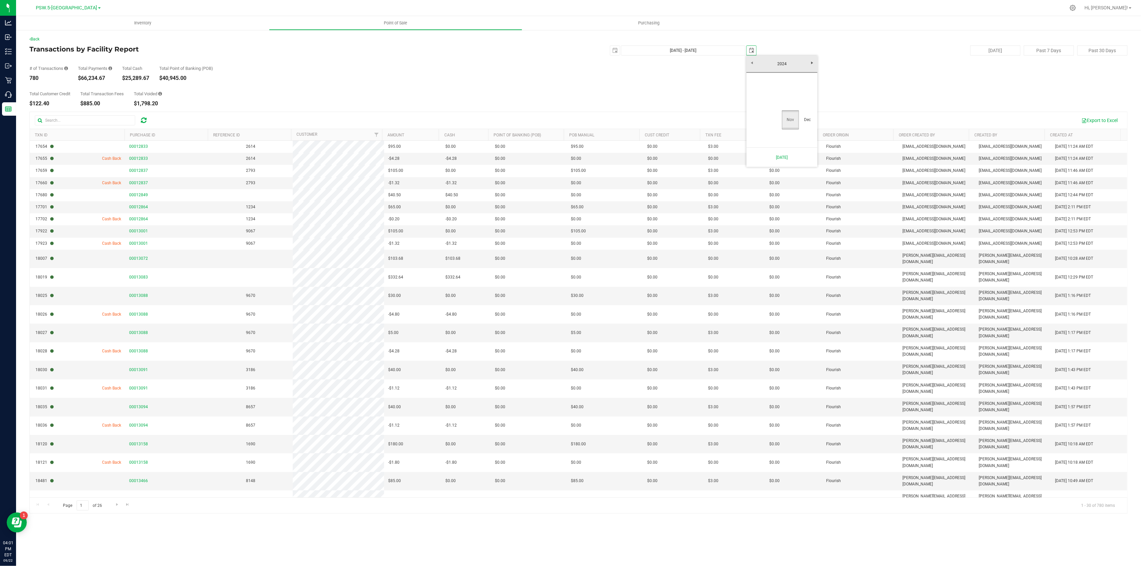
click at [789, 114] on link "Nov" at bounding box center [790, 119] width 17 height 17
click at [763, 107] on link "11" at bounding box center [763, 108] width 10 height 10
type input "[DATE] - [DATE]"
type input "[DATE]"
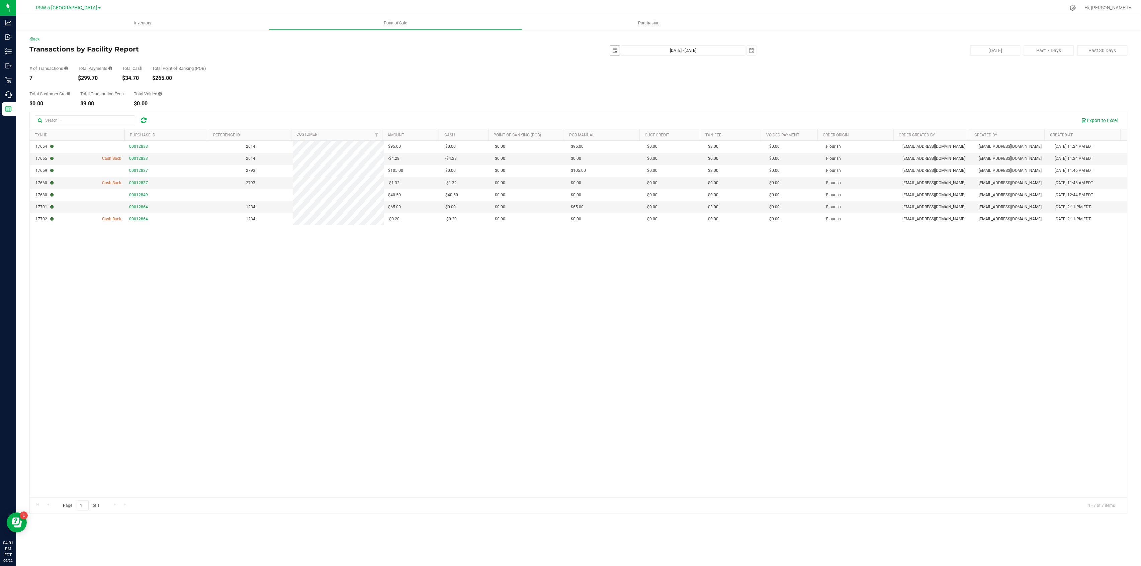
click at [620, 50] on span "[DATE]" at bounding box center [615, 51] width 10 height 10
click at [616, 51] on span "select" at bounding box center [614, 50] width 5 height 5
click at [671, 100] on link "9" at bounding box center [675, 98] width 10 height 10
type input "[DATE] - [DATE]"
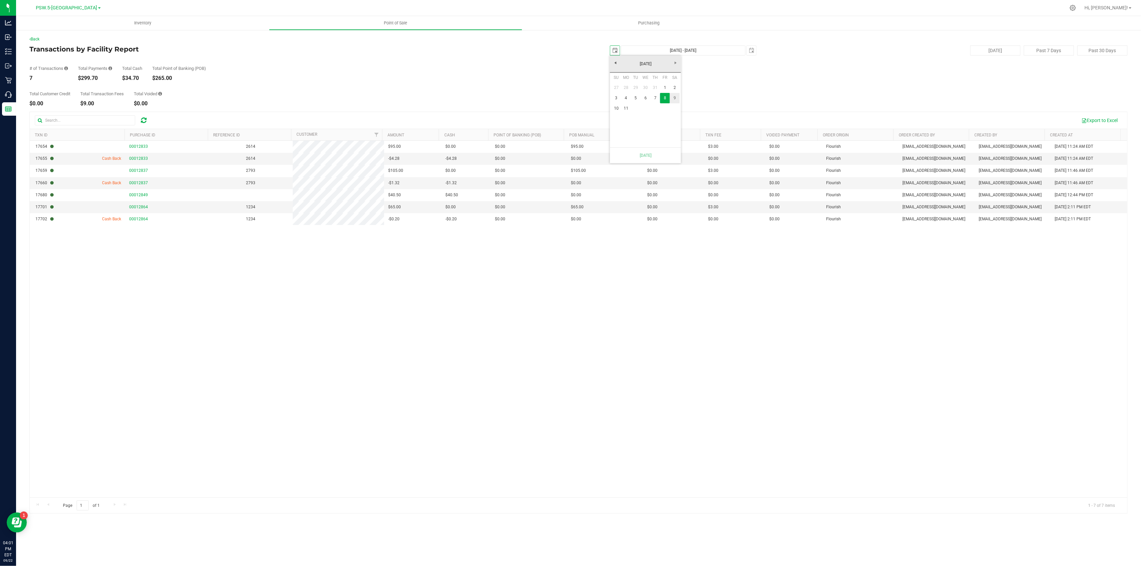
type input "[DATE]"
click at [763, 46] on div "[DATE] Past 7 Days Past 30 Days" at bounding box center [946, 51] width 371 height 10
click at [752, 50] on span "select" at bounding box center [751, 50] width 5 height 5
click at [755, 107] on link "10" at bounding box center [753, 108] width 10 height 10
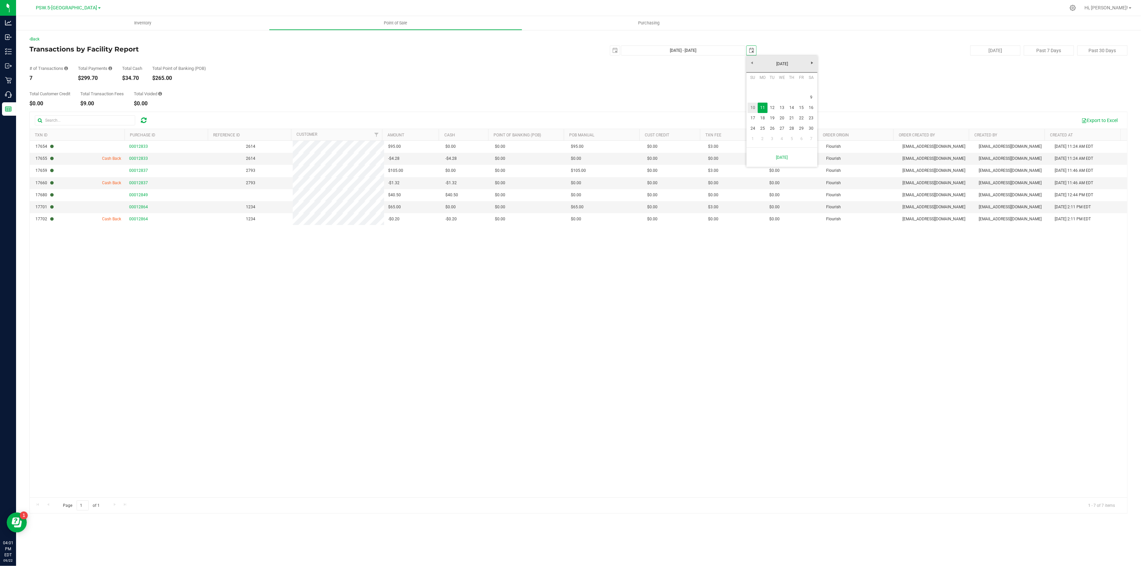
type input "[DATE] - [DATE]"
type input "[DATE]"
click at [750, 48] on span "select" at bounding box center [751, 50] width 5 height 5
click at [813, 95] on link "9" at bounding box center [811, 97] width 10 height 10
type input "[DATE] - [DATE]"
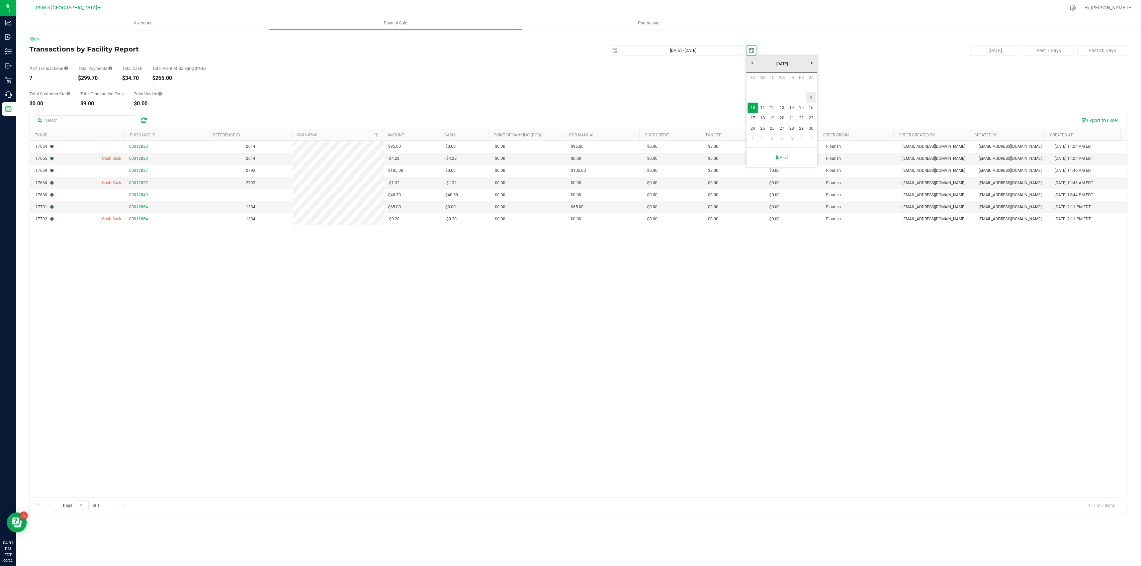
type input "[DATE]"
click at [756, 53] on span "select" at bounding box center [751, 50] width 9 height 9
click at [660, 248] on div "17654 00012833 2614 $95.00 $0.00 $0.00 $0.00 $0.00 $0.00 $95.00 $0.00 $0.00 $0.…" at bounding box center [578, 319] width 1097 height 357
click at [752, 355] on div "17654 00012833 2614 $95.00 $0.00 $0.00 $0.00 $0.00 $0.00 $95.00 $0.00 $0.00 $0.…" at bounding box center [578, 319] width 1097 height 357
click at [611, 52] on span "select" at bounding box center [614, 50] width 9 height 9
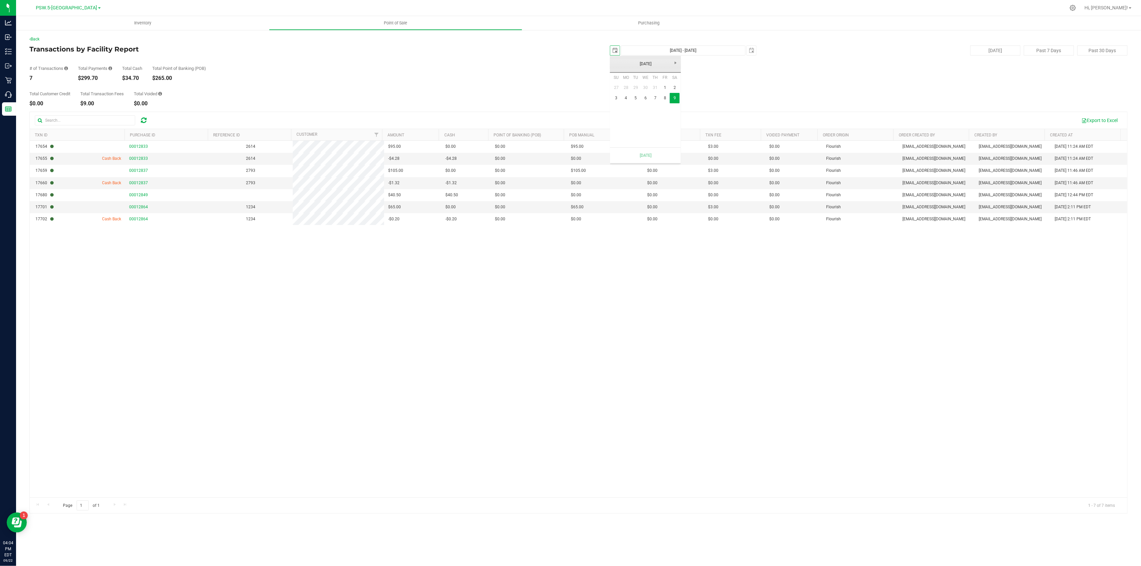
scroll to position [0, 17]
click at [657, 98] on link "7" at bounding box center [655, 98] width 10 height 10
type input "[DATE] - [DATE]"
type input "[DATE]"
click at [747, 51] on span "select" at bounding box center [751, 50] width 9 height 9
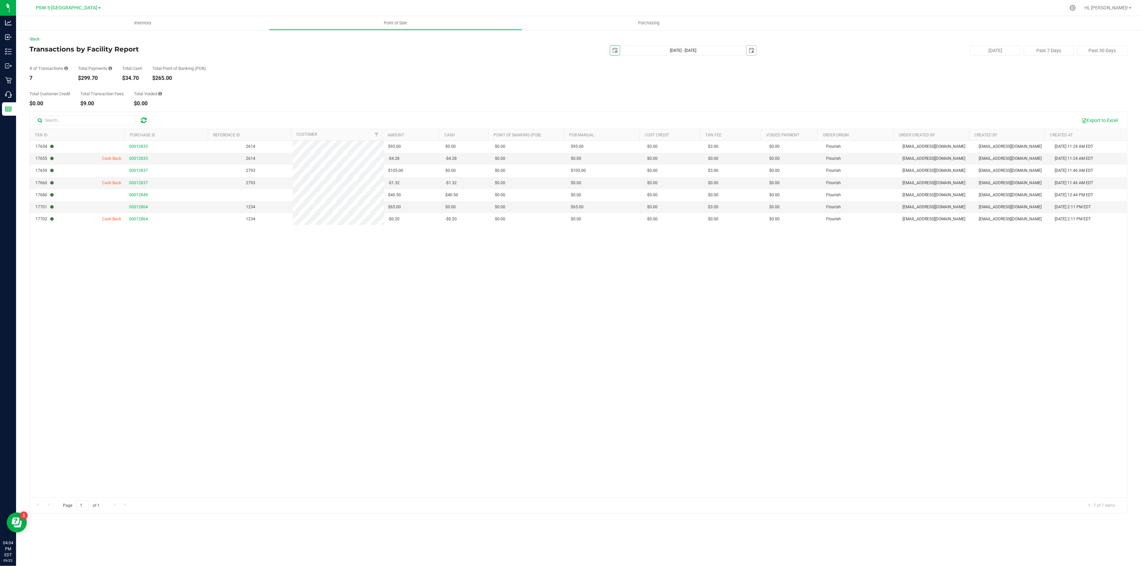
scroll to position [0, 17]
click at [794, 96] on link "7" at bounding box center [792, 97] width 10 height 10
type input "[DATE] - [DATE]"
type input "[DATE]"
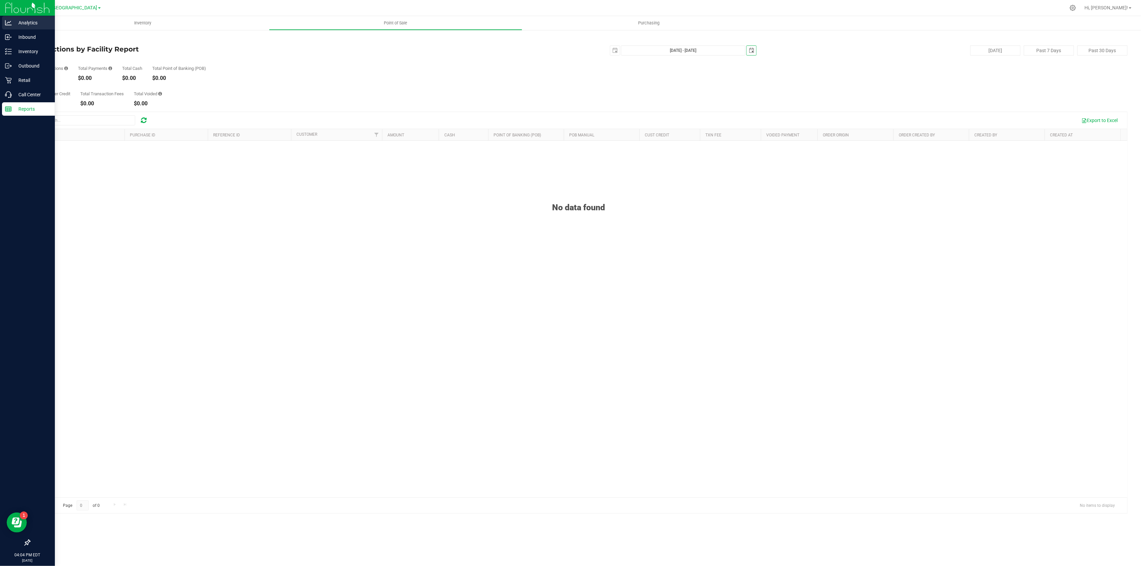
click at [1, 26] on link "Analytics" at bounding box center [27, 23] width 55 height 14
